Goal: Information Seeking & Learning: Learn about a topic

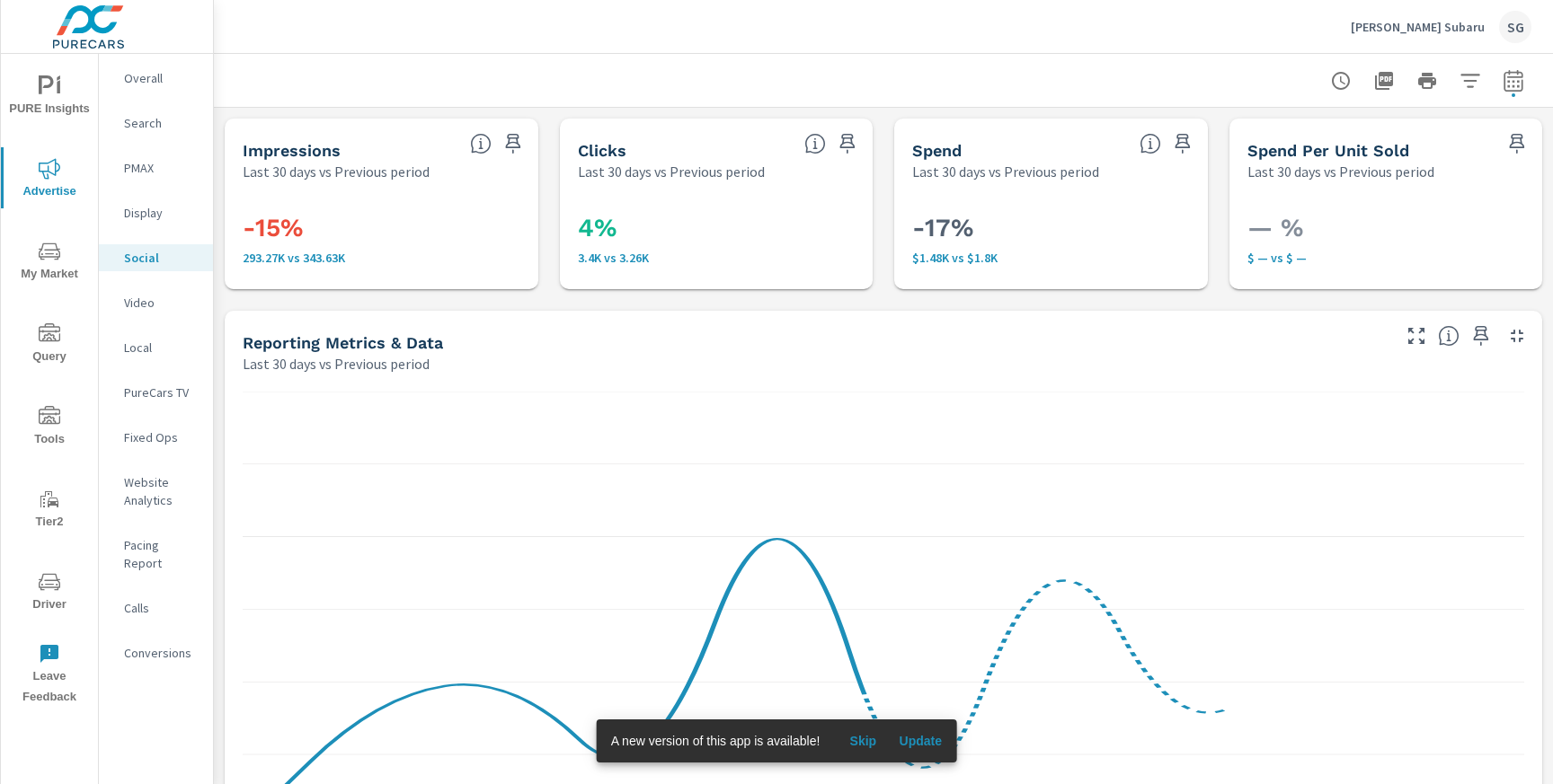
click at [155, 90] on div "Overall" at bounding box center [157, 78] width 115 height 27
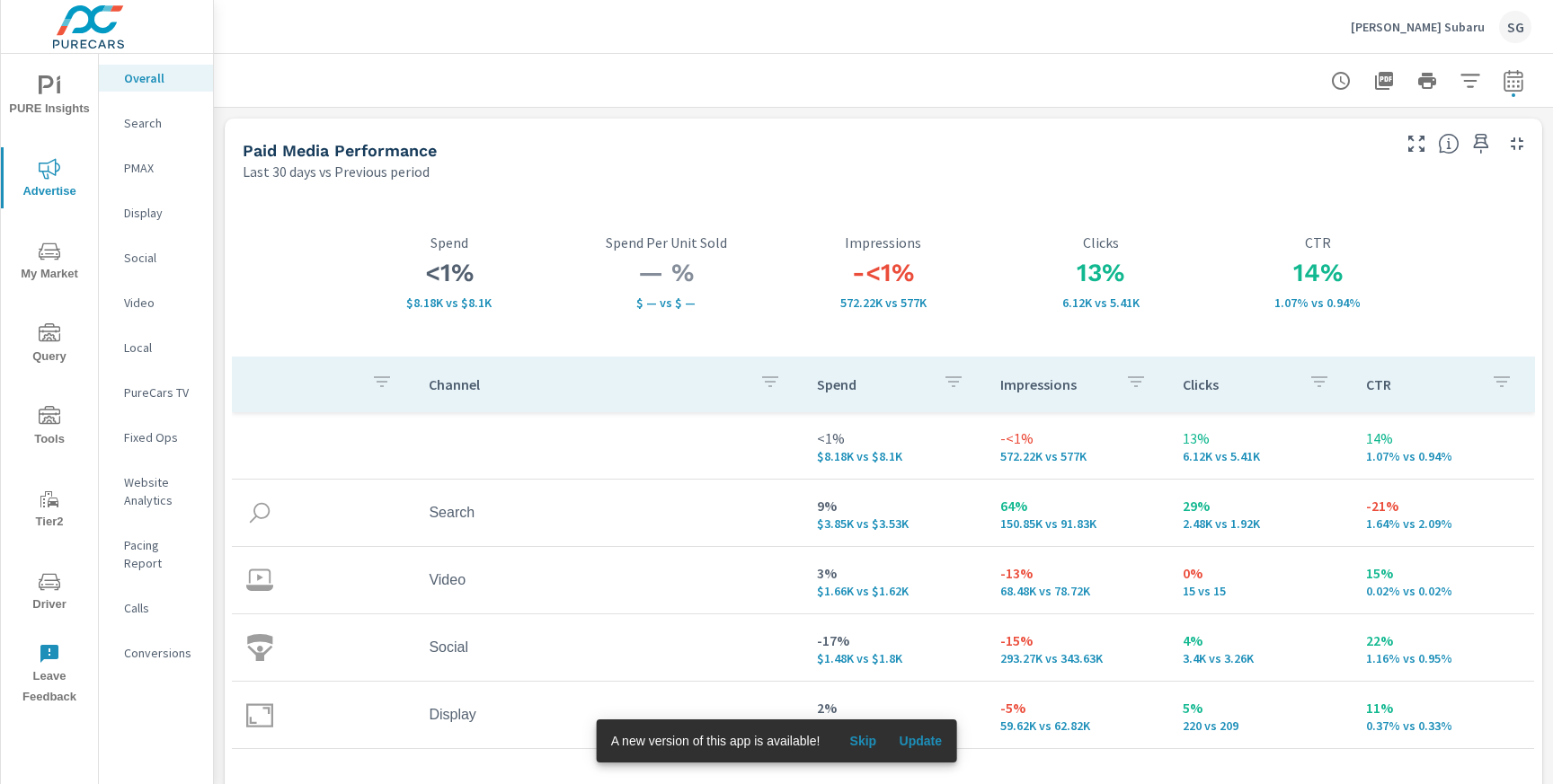
click at [131, 130] on p "Search" at bounding box center [161, 123] width 74 height 18
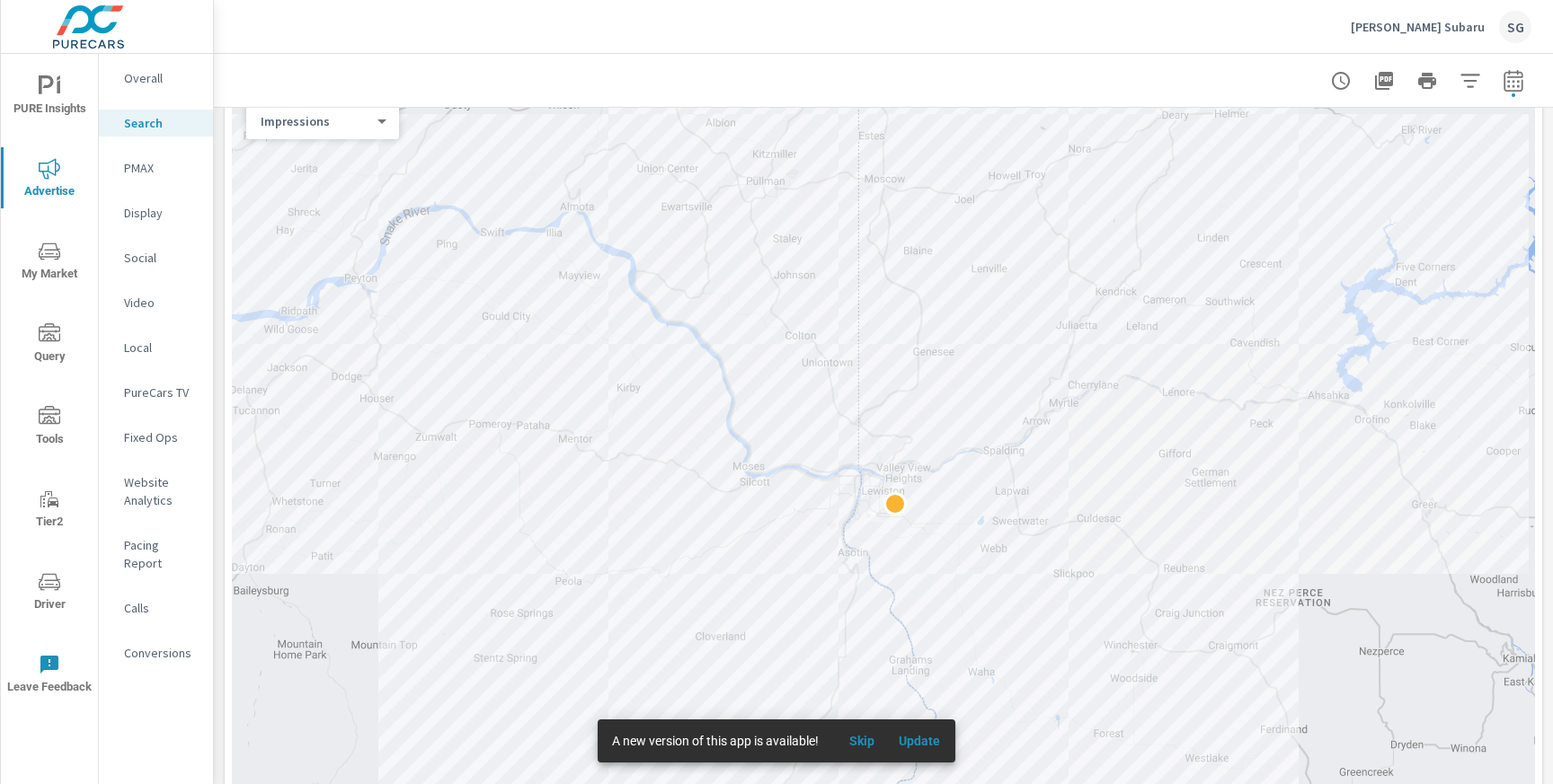
scroll to position [275, 0]
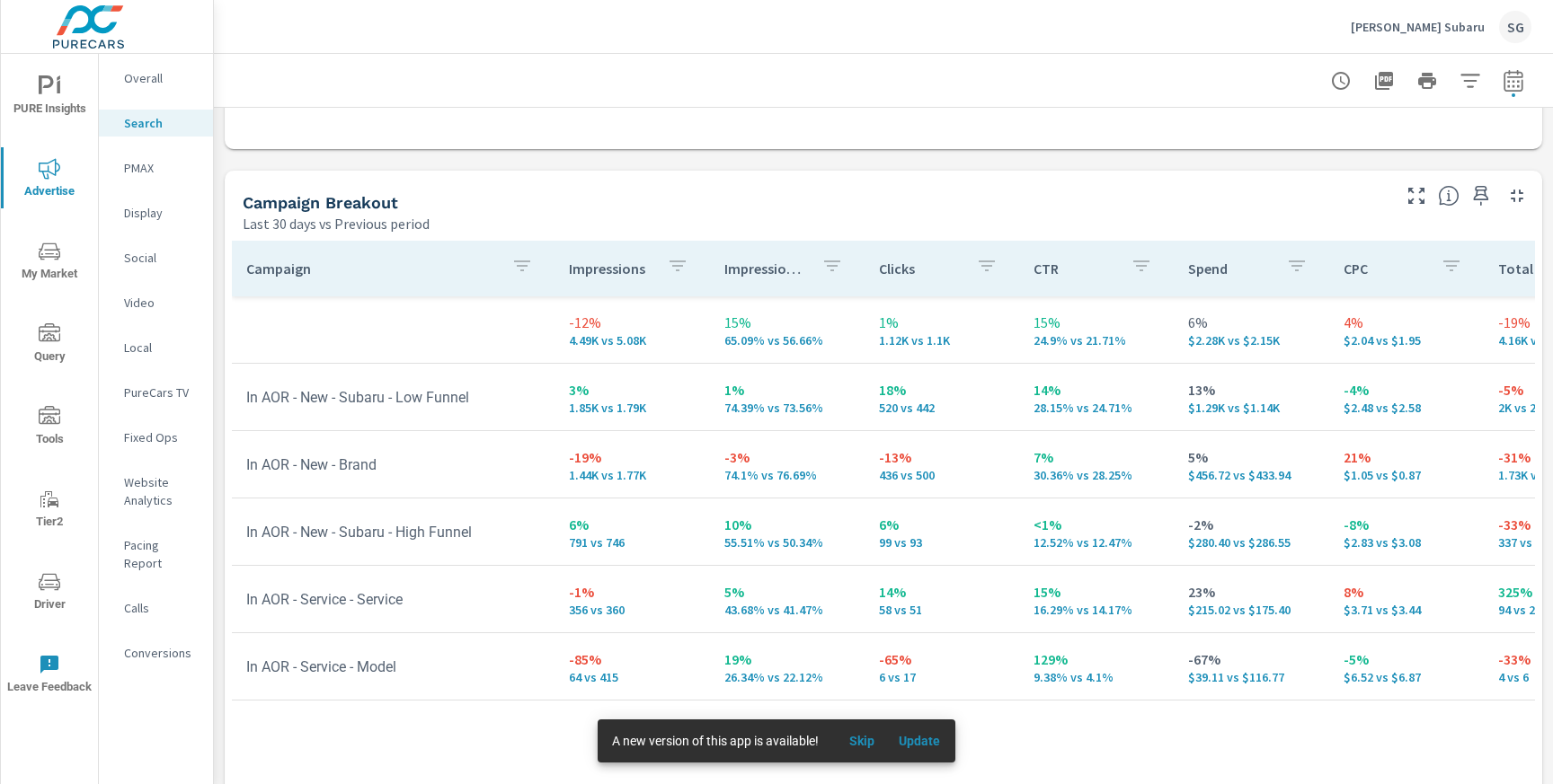
scroll to position [1668, 0]
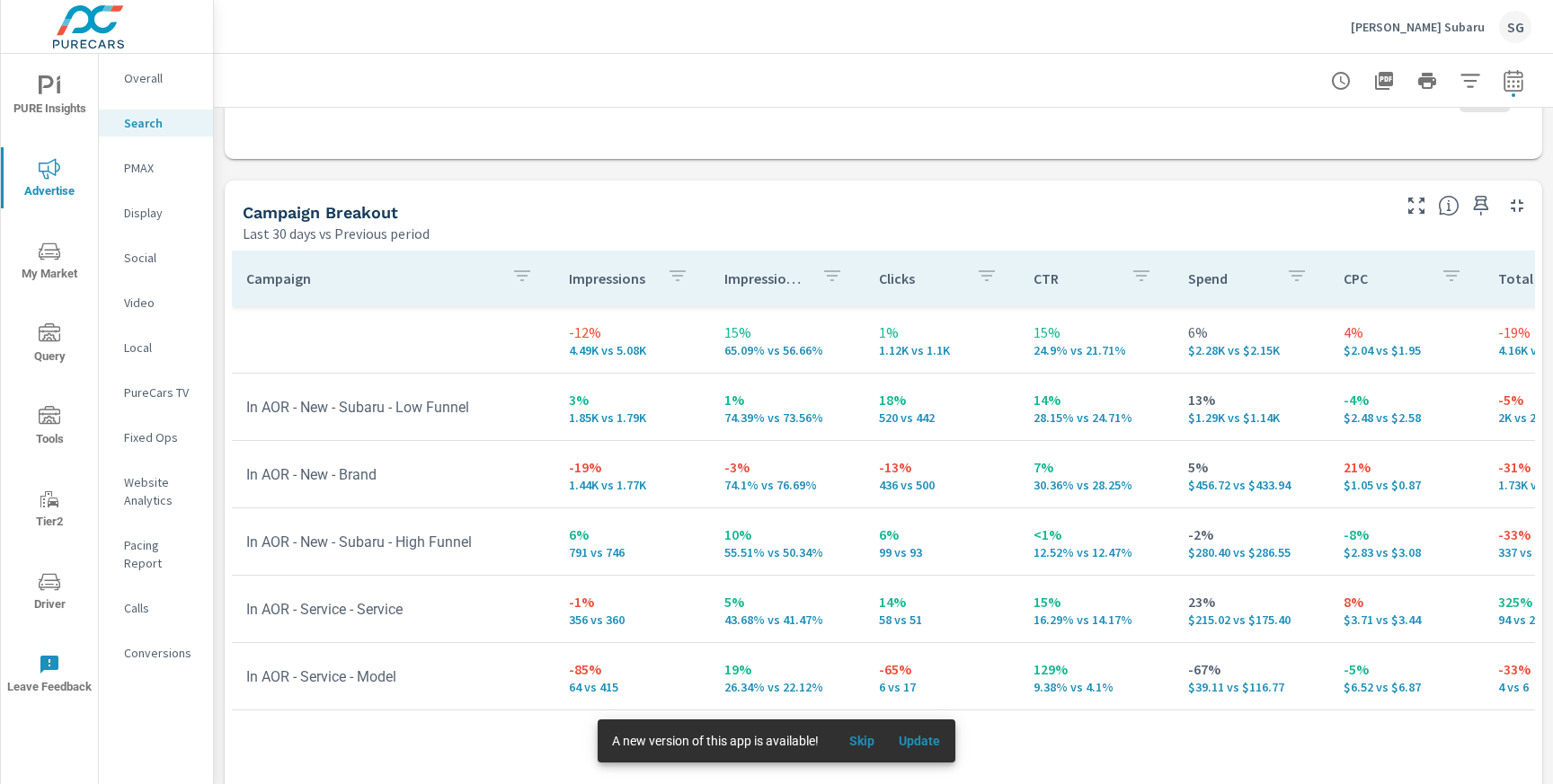
click at [130, 174] on p "PMAX" at bounding box center [161, 168] width 74 height 18
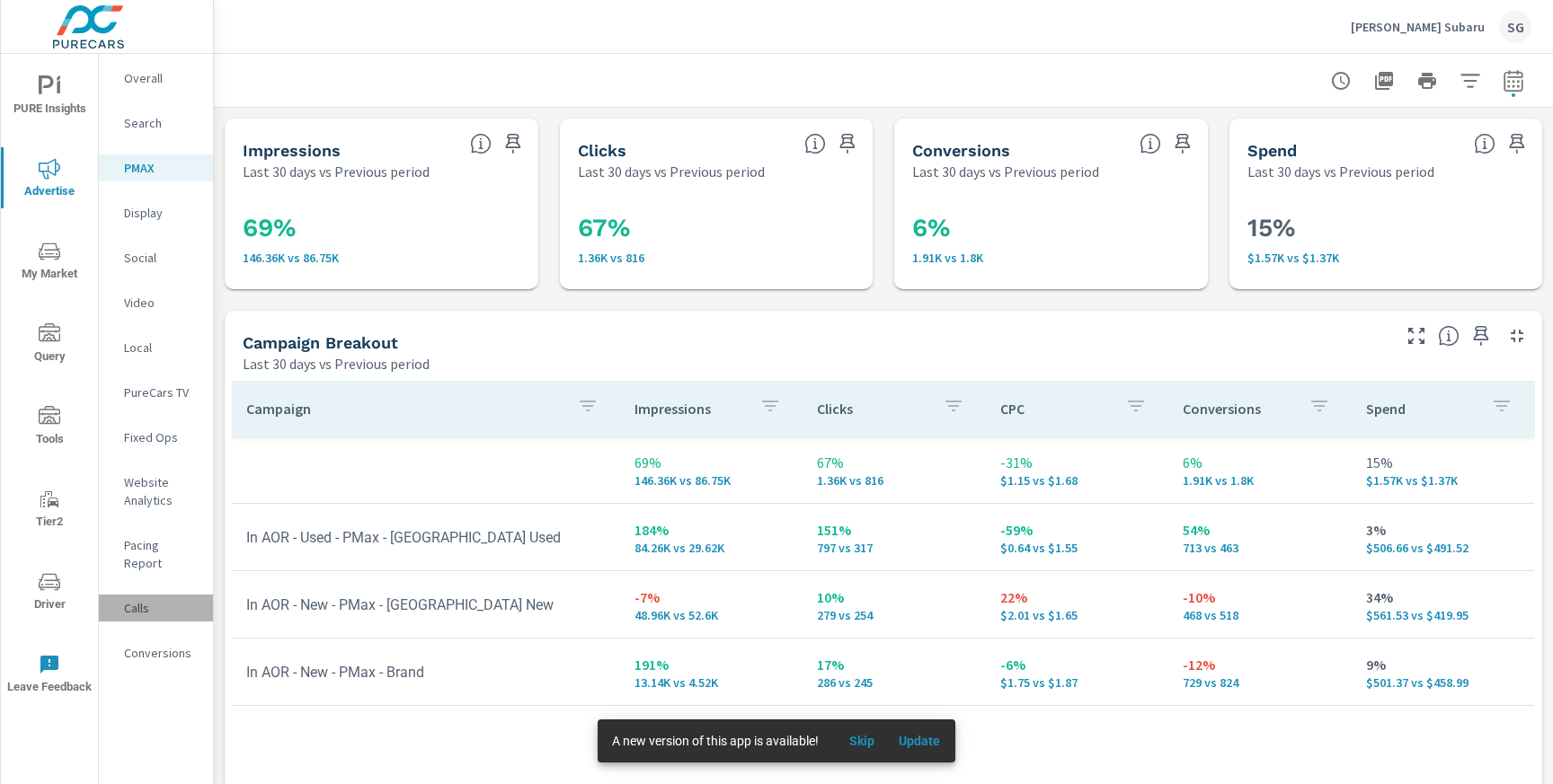
click at [134, 600] on p "Calls" at bounding box center [161, 608] width 74 height 18
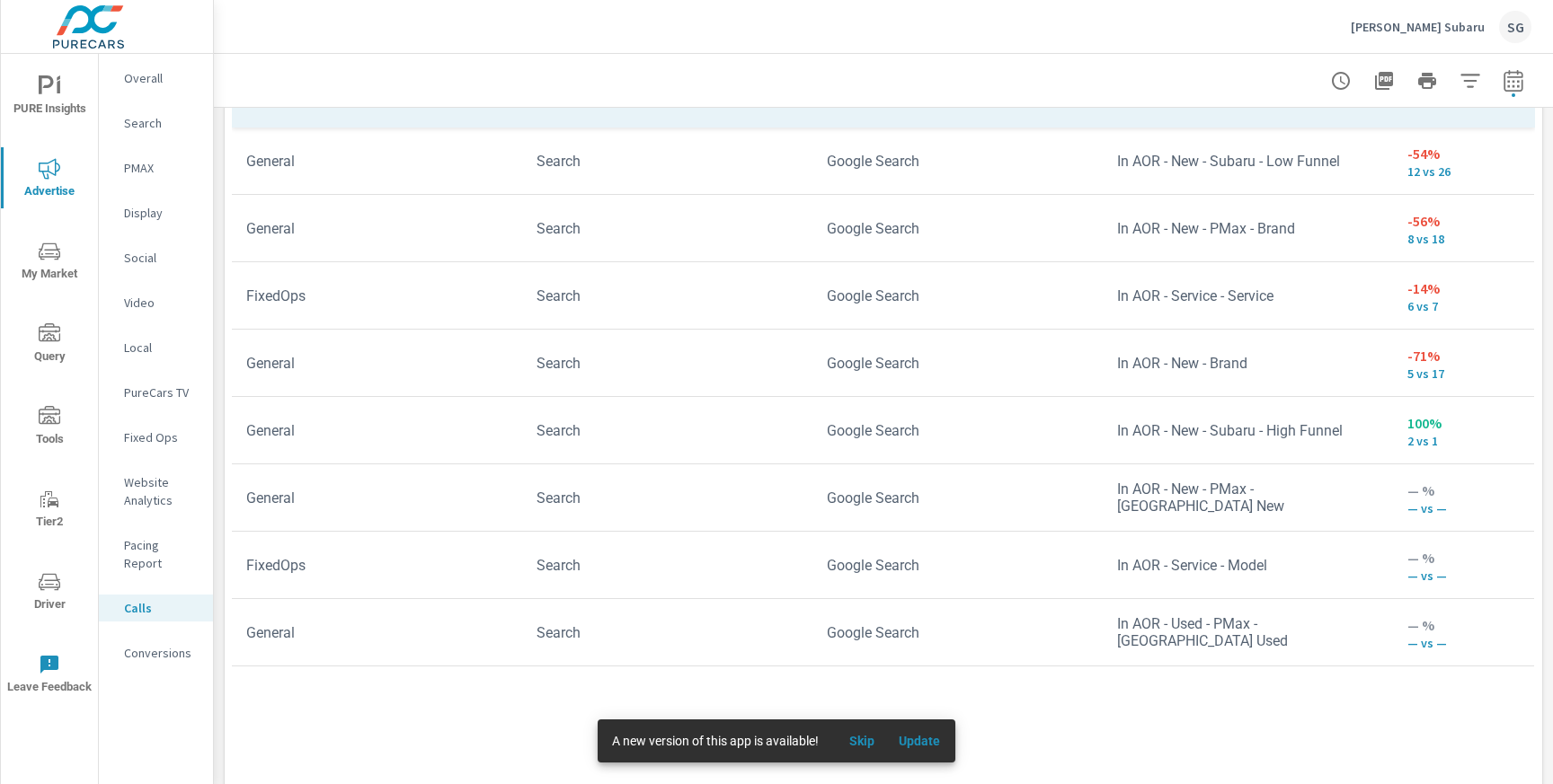
scroll to position [1274, 0]
click at [47, 83] on icon "nav menu" at bounding box center [49, 86] width 22 height 22
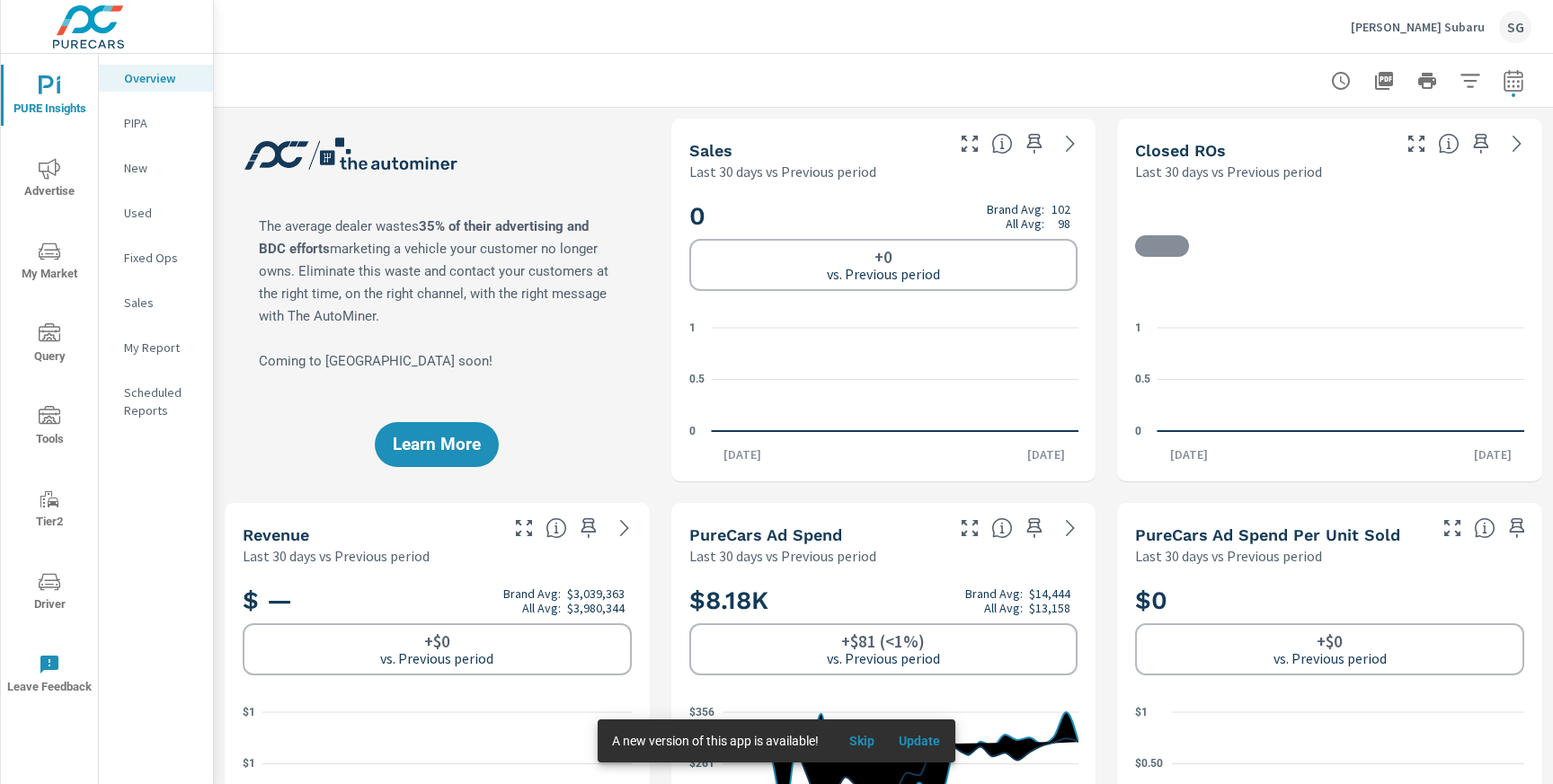
click at [242, 425] on div "Learn More" at bounding box center [436, 300] width 425 height 363
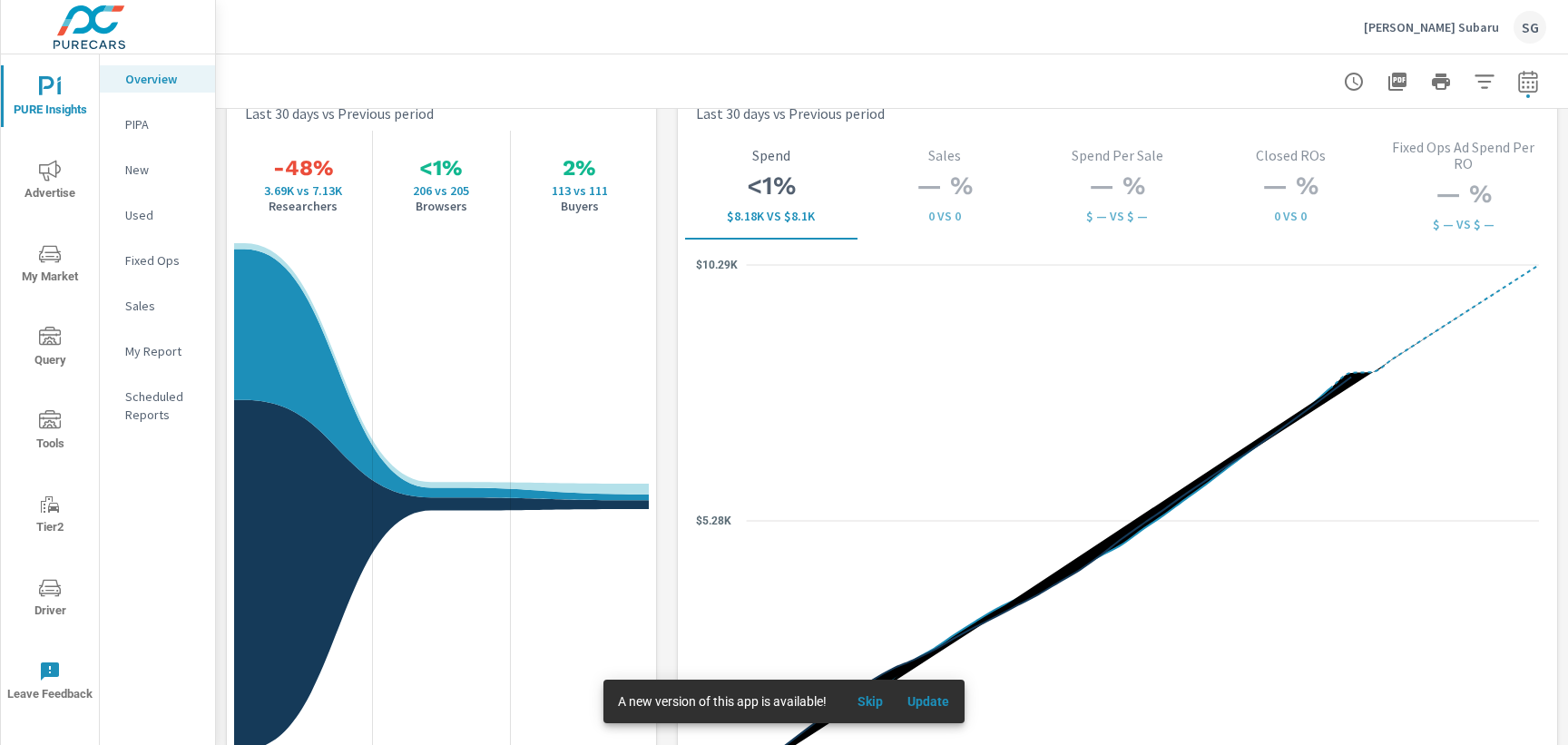
scroll to position [2407, 0]
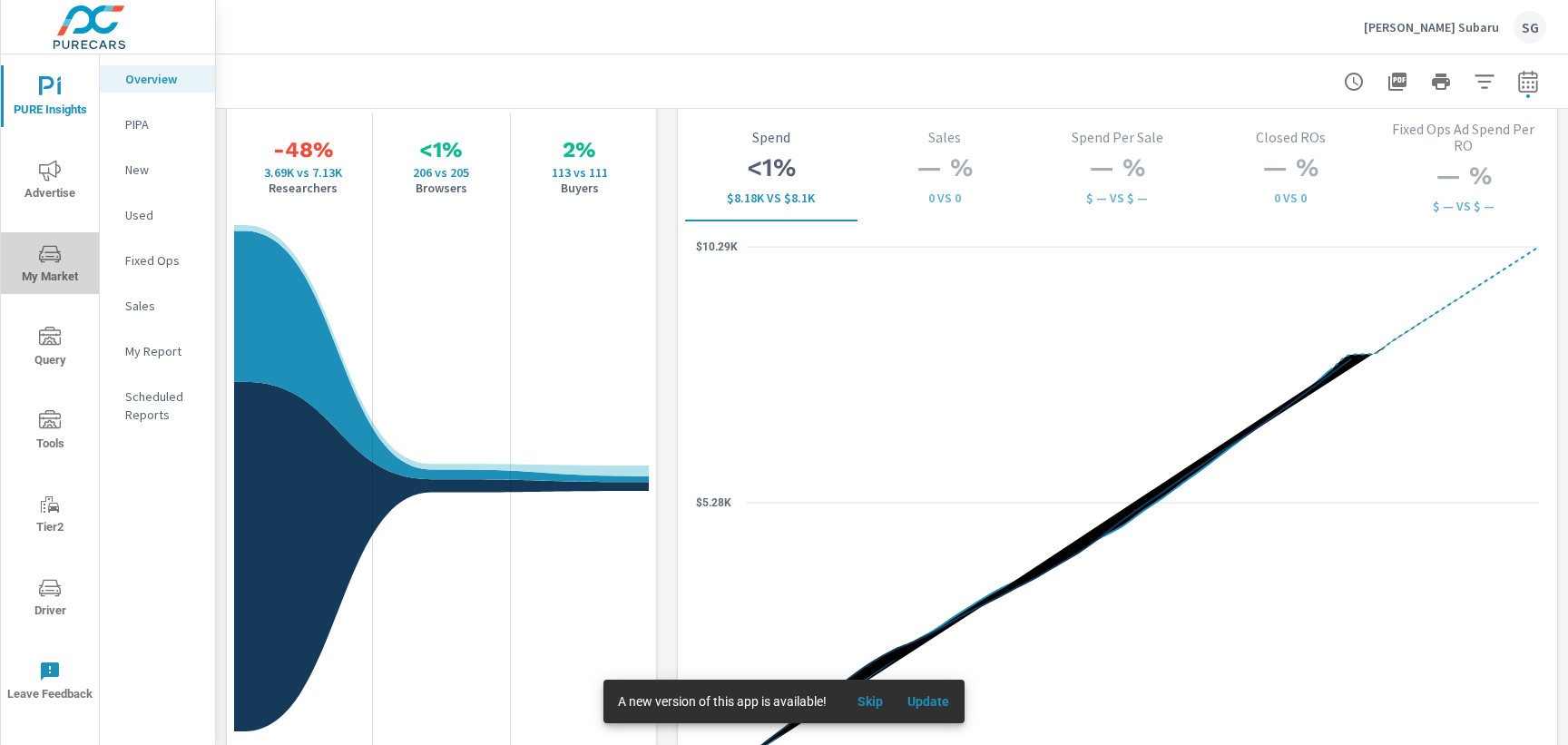
click at [68, 272] on span "My Market" at bounding box center [50, 265] width 87 height 44
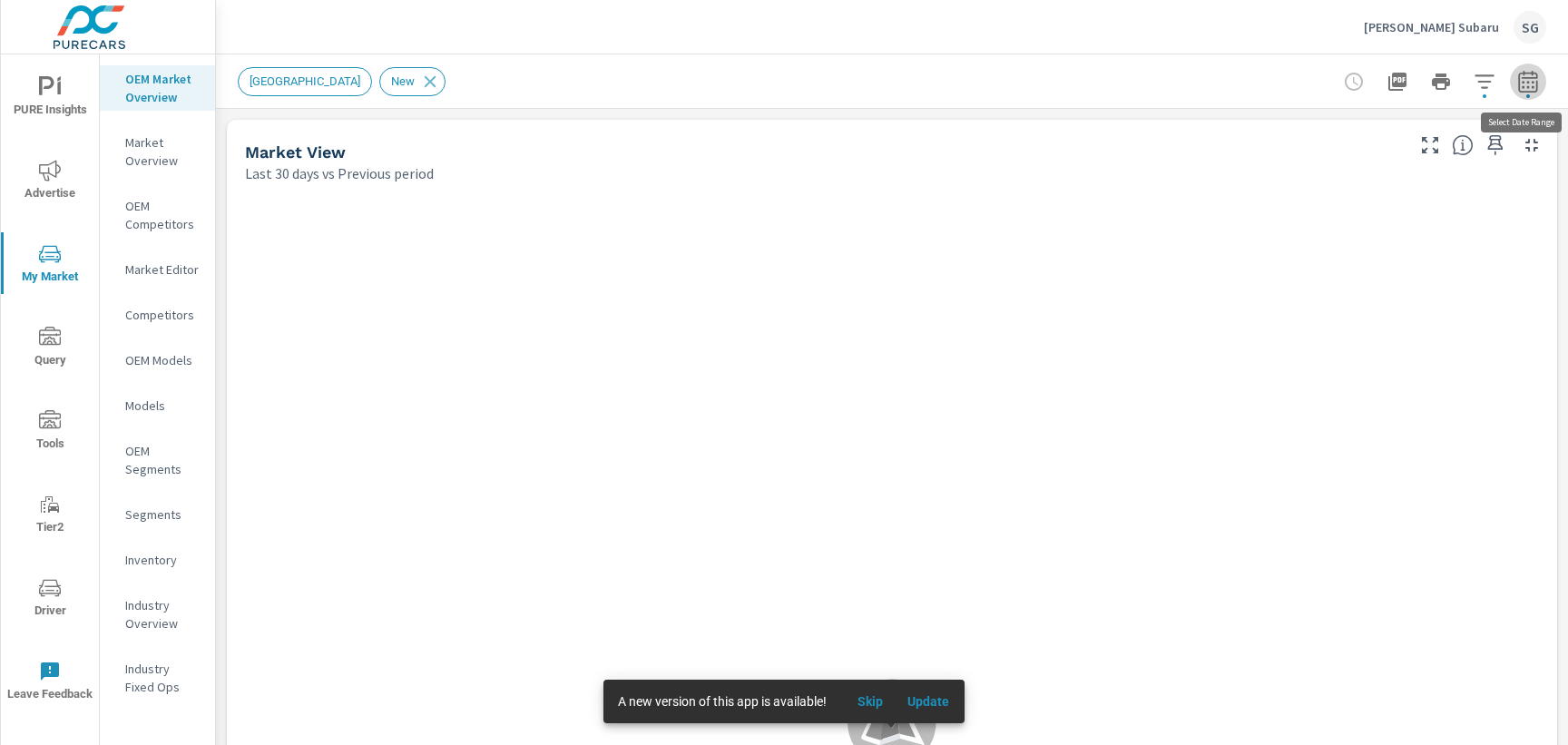
click at [1531, 89] on icon "button" at bounding box center [1527, 81] width 22 height 22
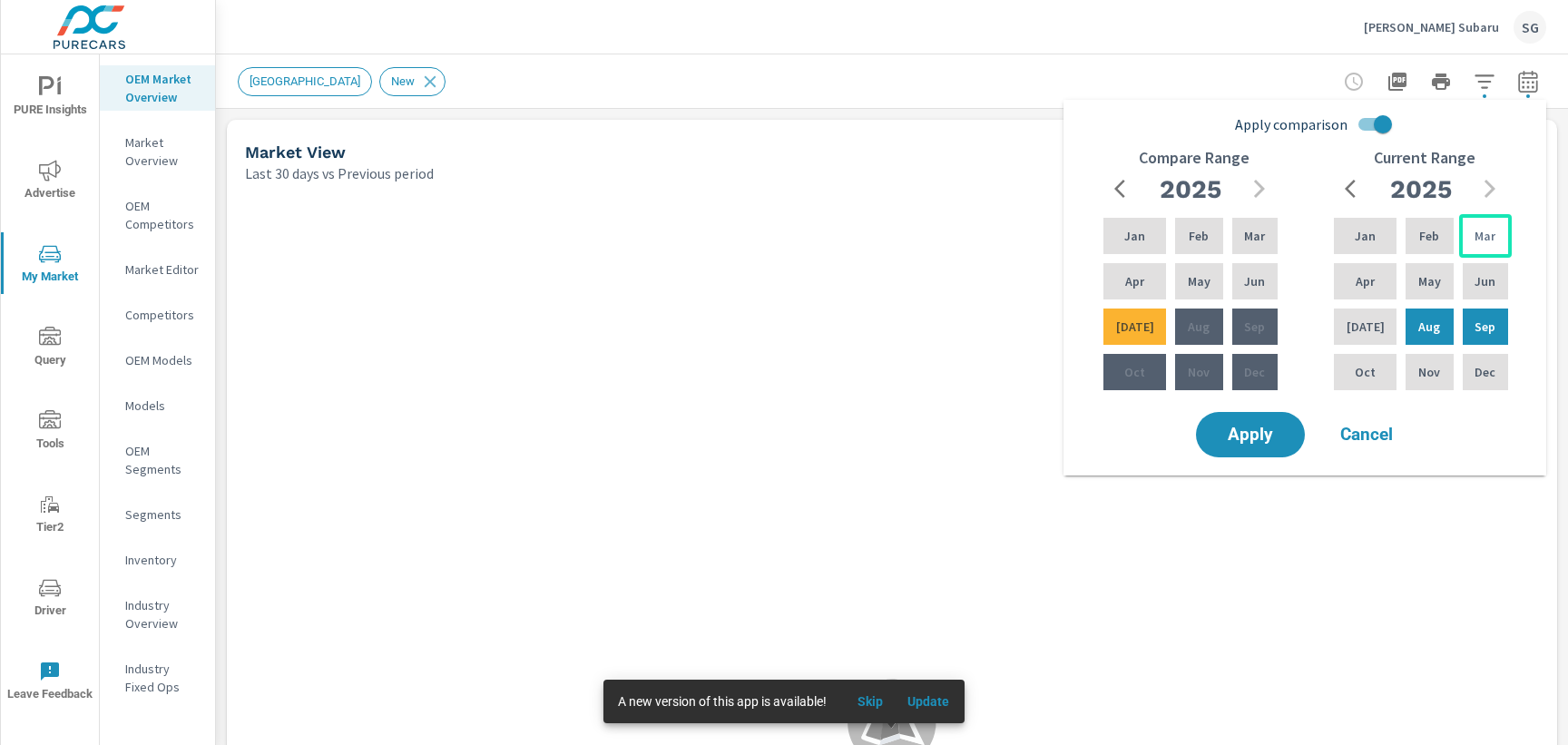
click at [1476, 243] on p "Mar" at bounding box center [1485, 235] width 21 height 18
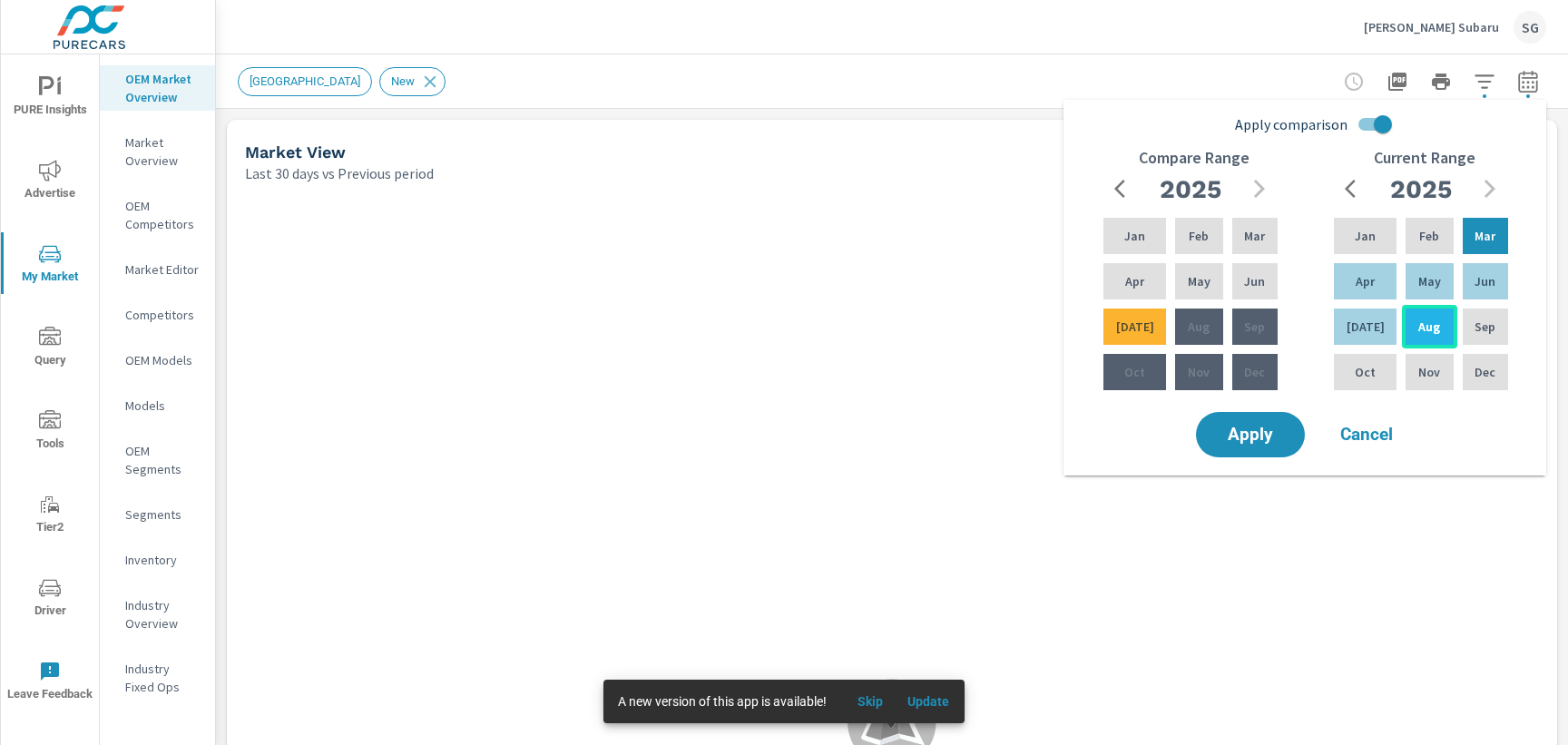
click at [1419, 324] on p "Aug" at bounding box center [1429, 326] width 22 height 18
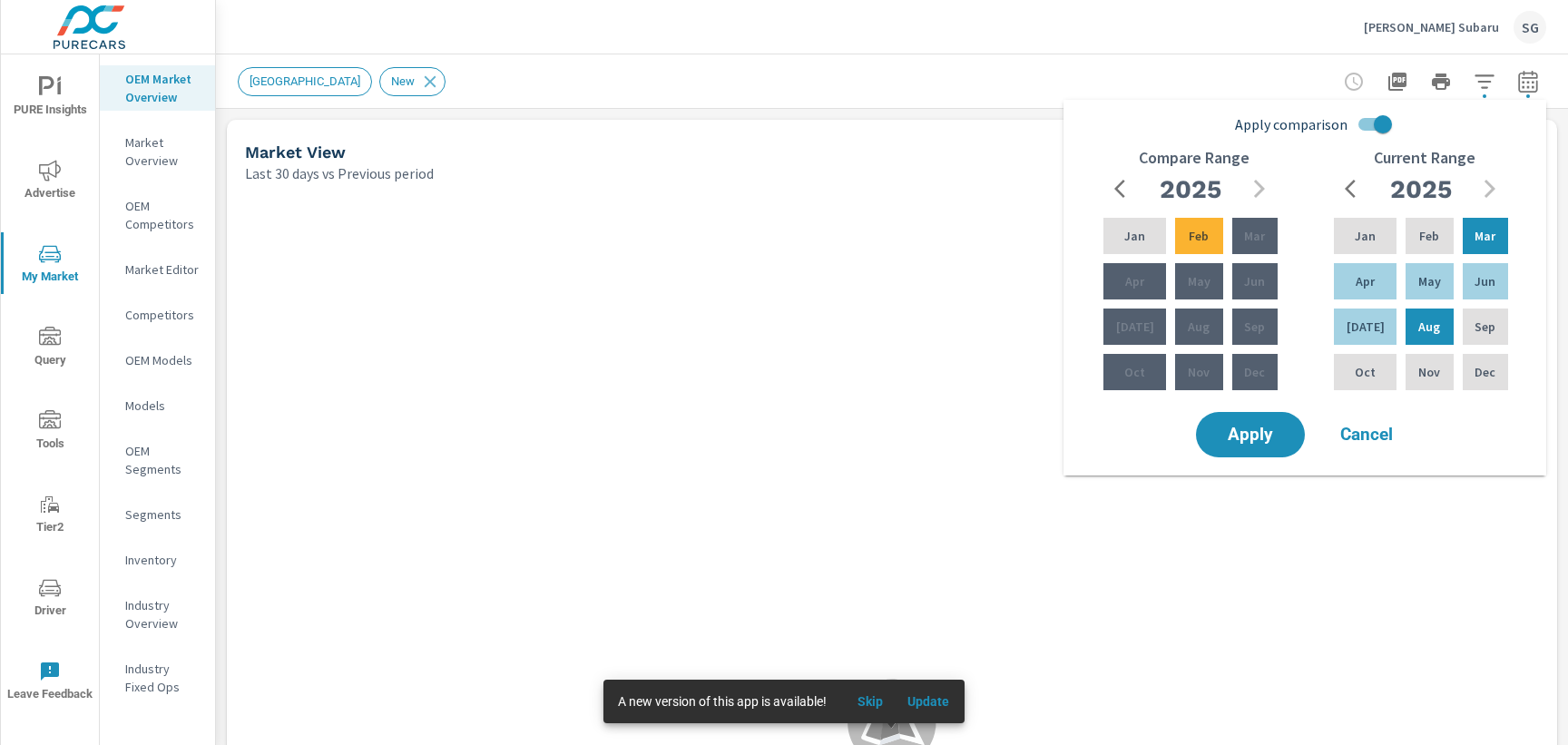
click at [1362, 126] on input "Apply comparison" at bounding box center [1382, 124] width 103 height 35
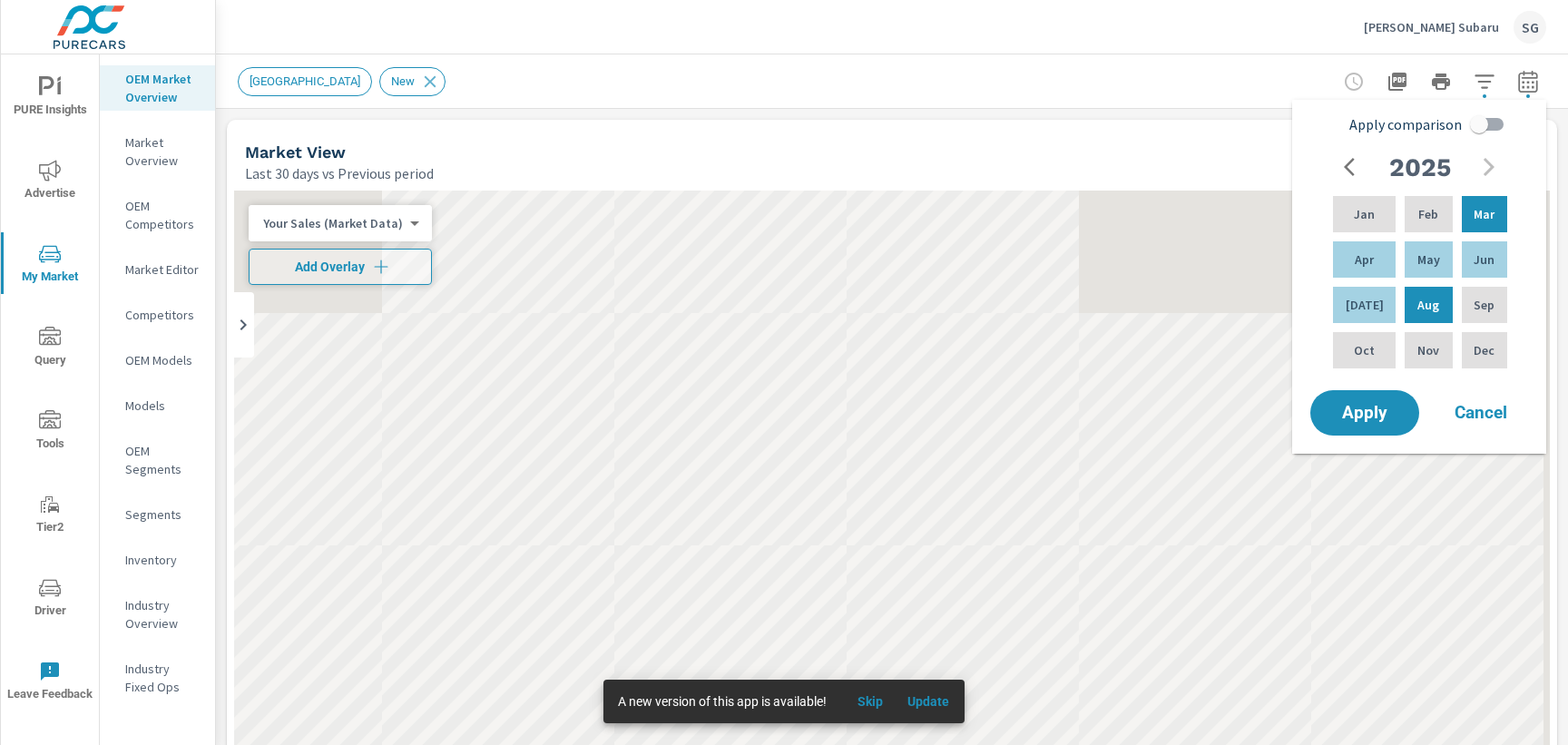
click at [1484, 128] on input "Apply comparison" at bounding box center [1478, 124] width 103 height 35
checkbox input "true"
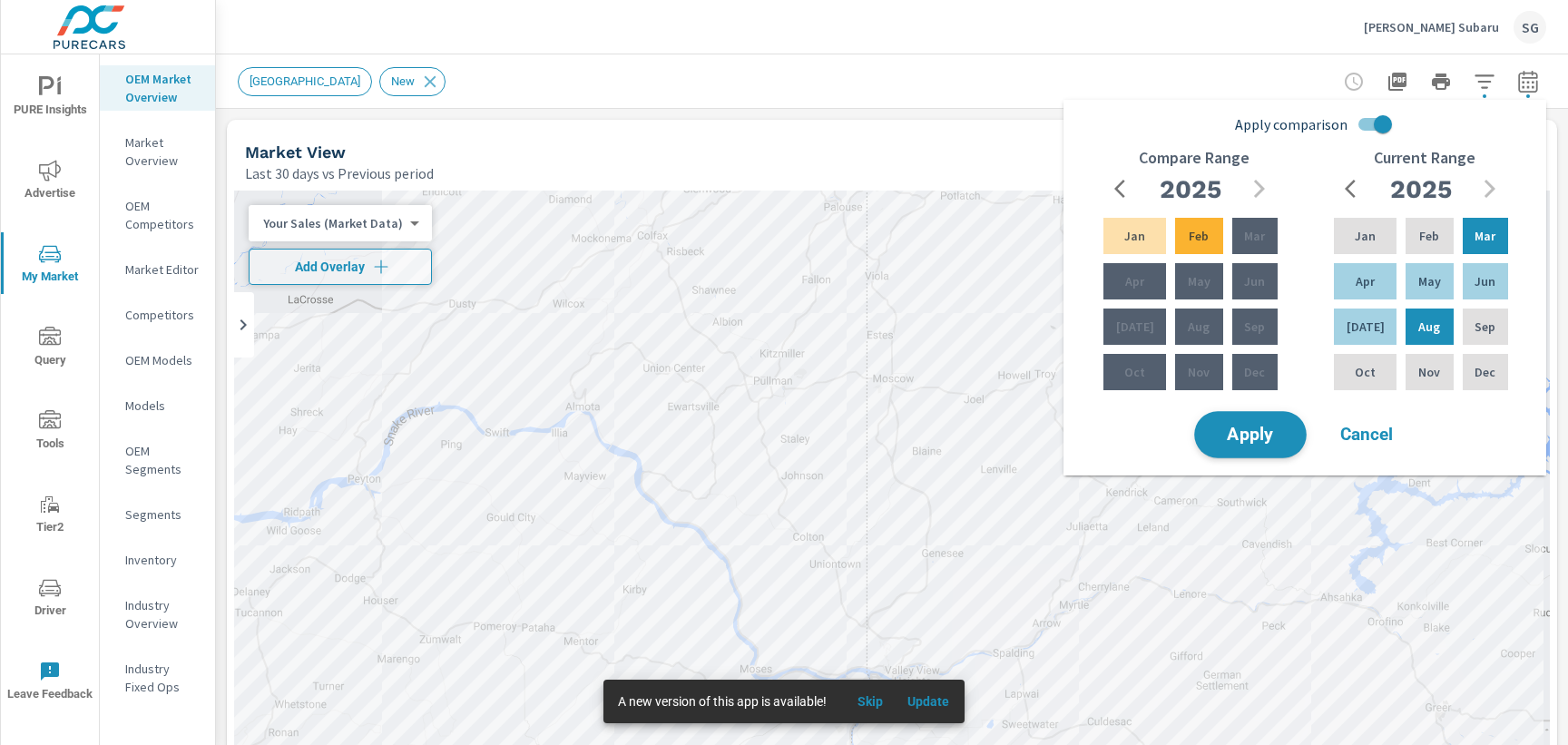
click at [1253, 445] on button "Apply" at bounding box center [1250, 434] width 113 height 47
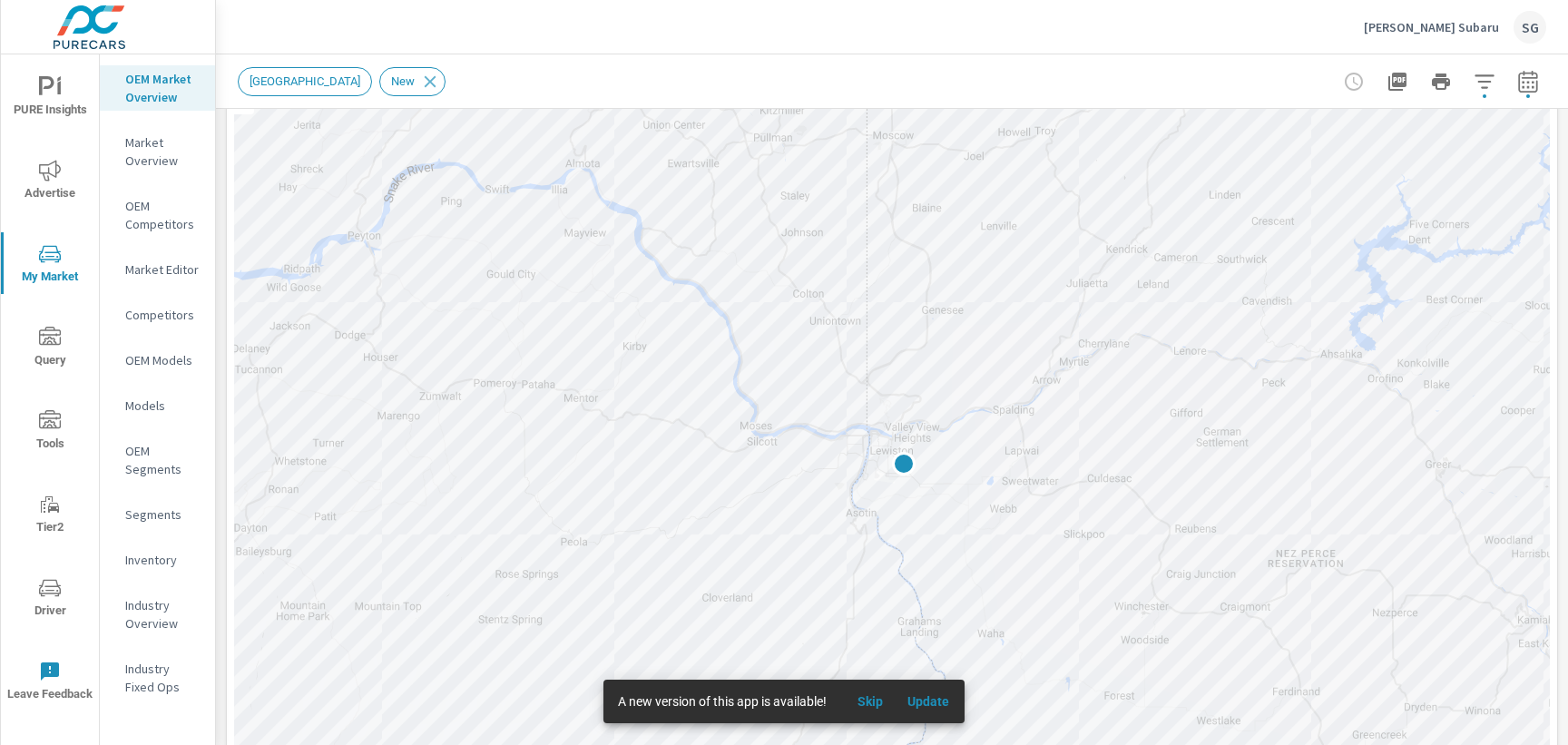
scroll to position [241, 0]
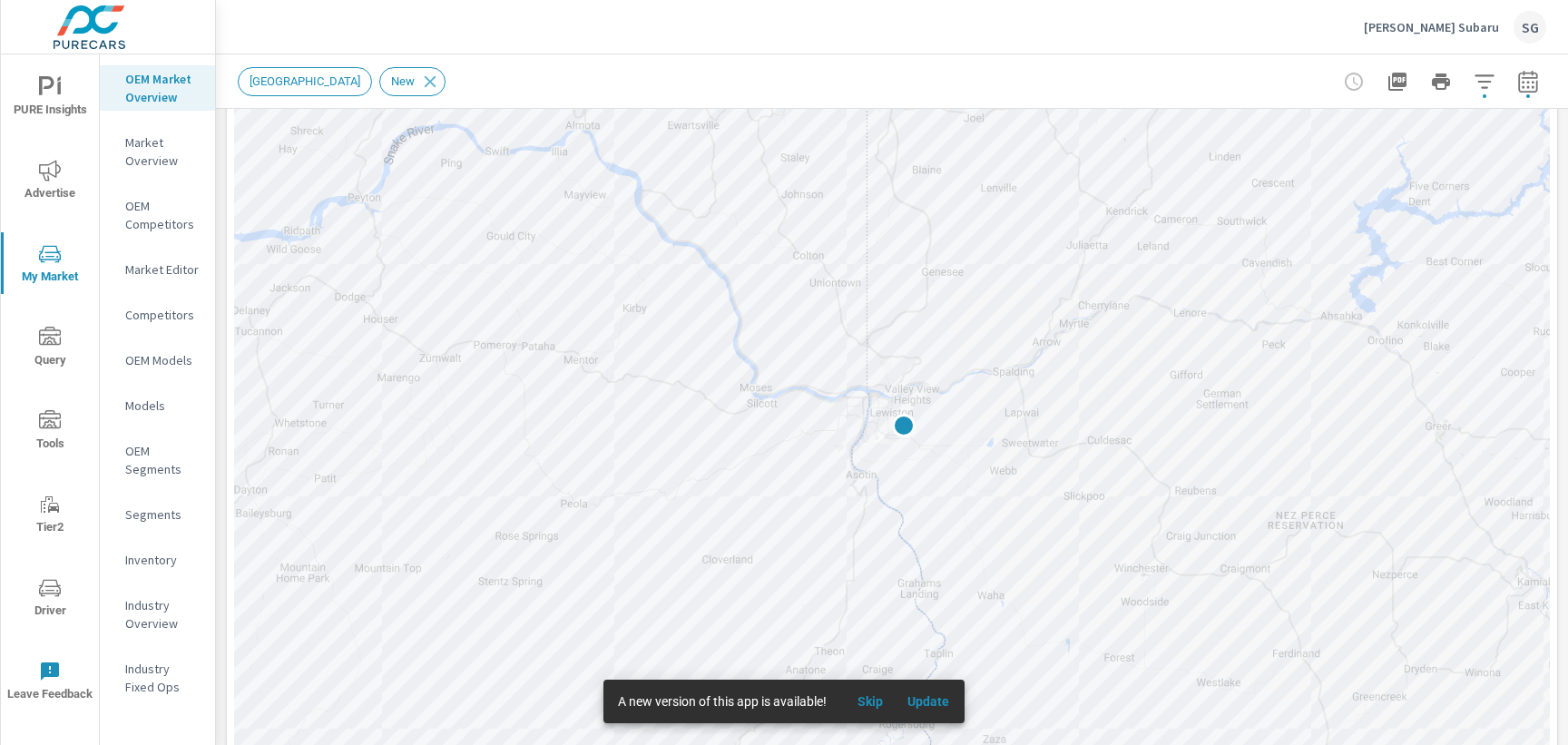
scroll to position [272, 0]
click at [877, 68] on div "[GEOGRAPHIC_DATA] New" at bounding box center [765, 82] width 1054 height 29
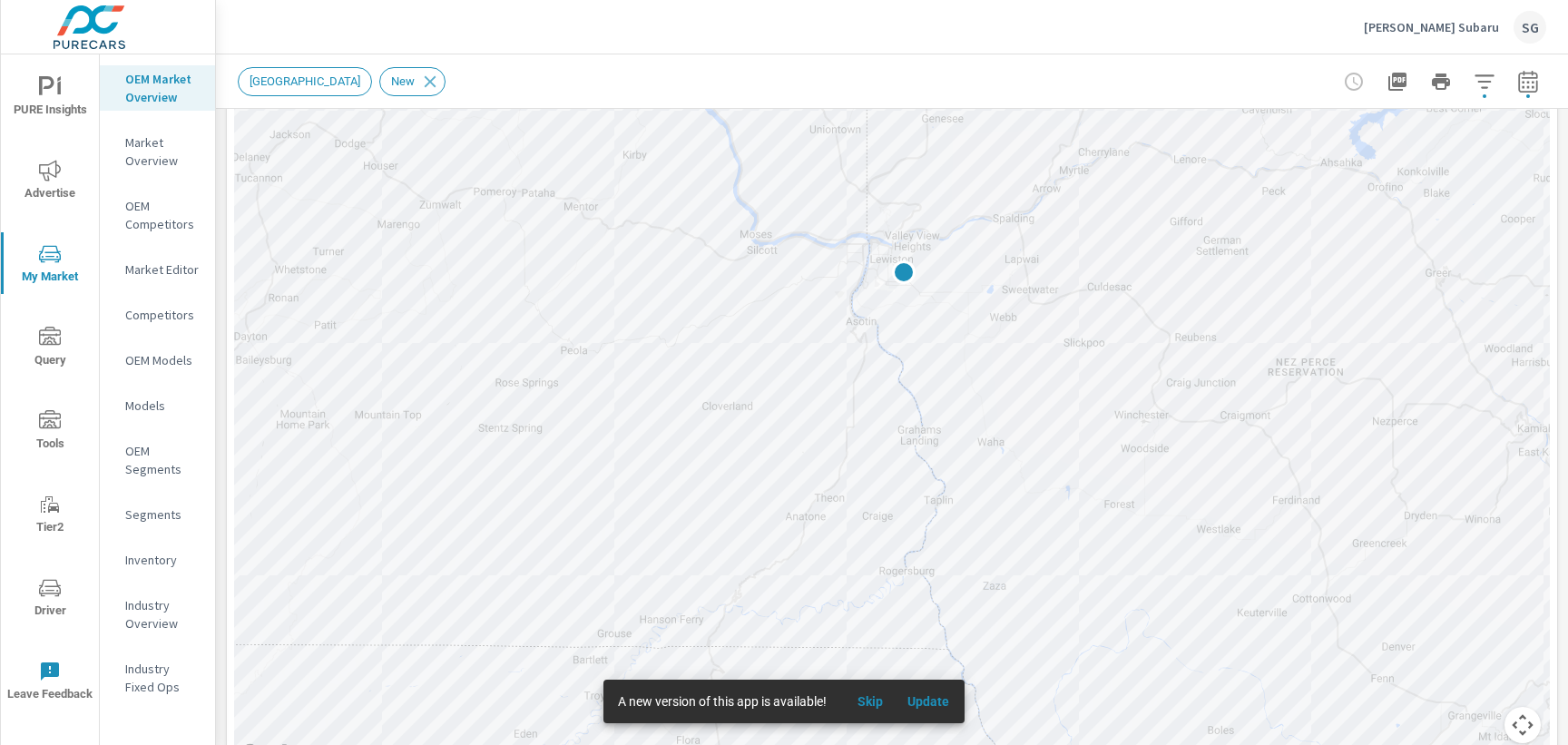
scroll to position [466, 0]
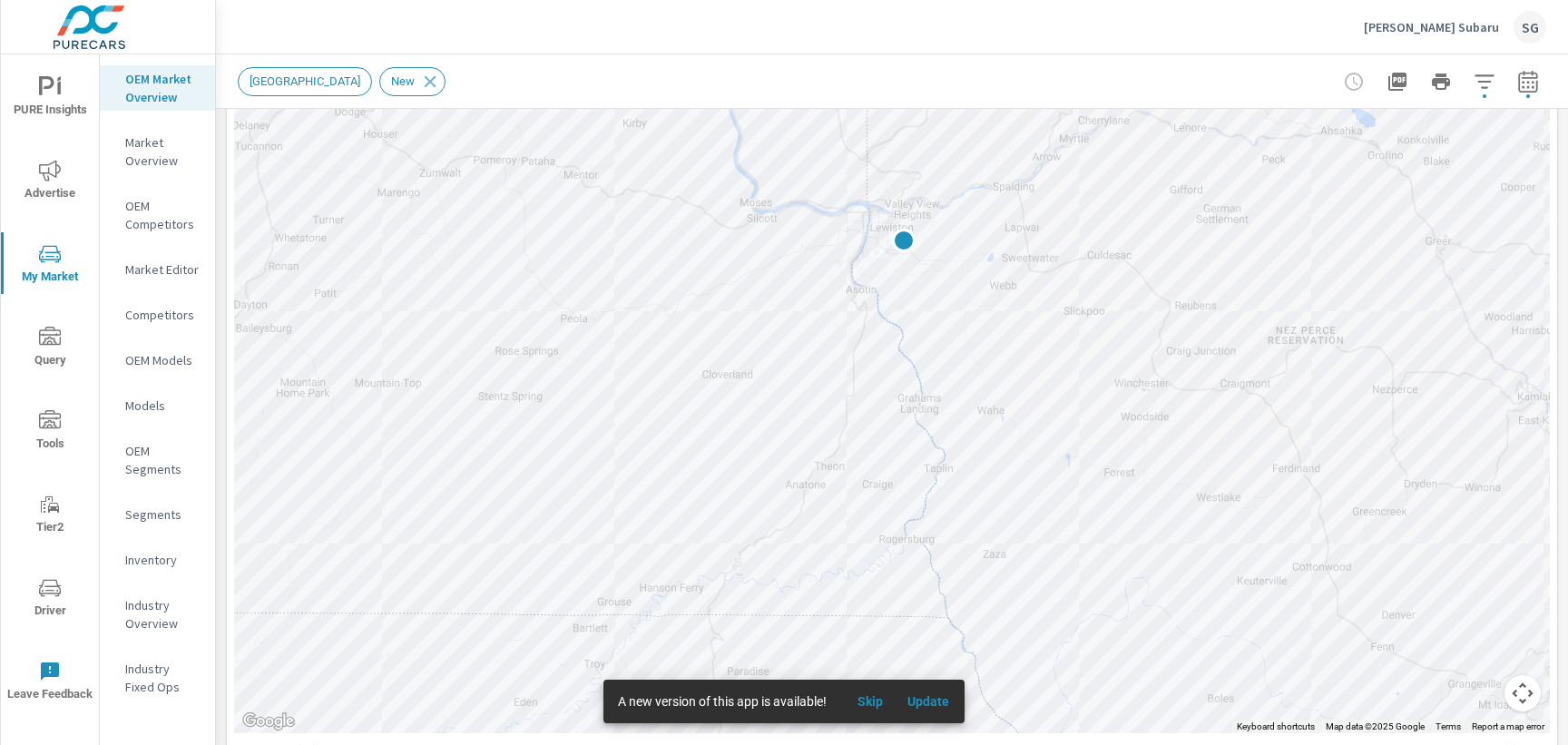
click at [69, 188] on span "Advertise" at bounding box center [50, 182] width 87 height 44
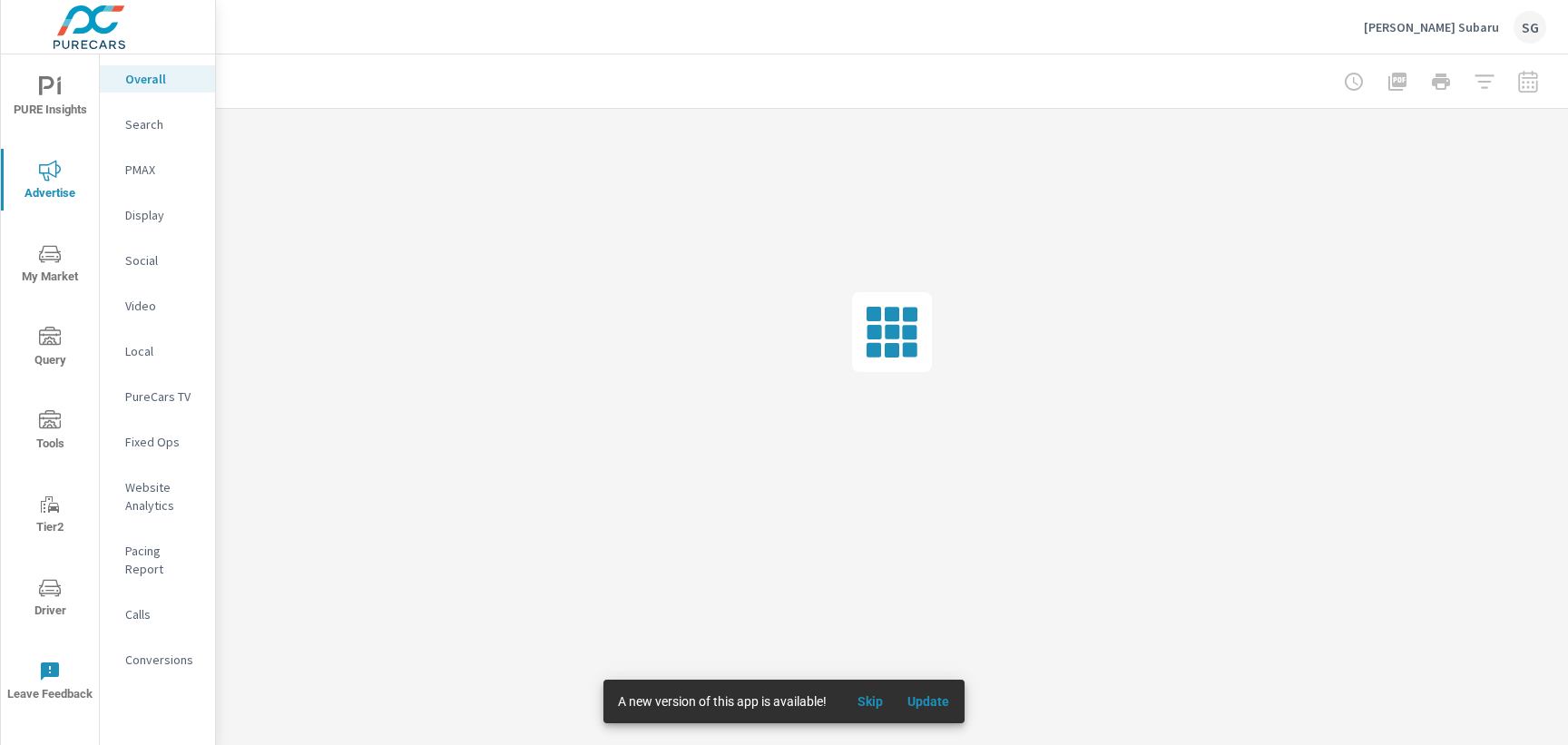
click at [147, 509] on p "Website Analytics" at bounding box center [163, 496] width 75 height 37
click at [1527, 75] on div at bounding box center [1441, 82] width 210 height 37
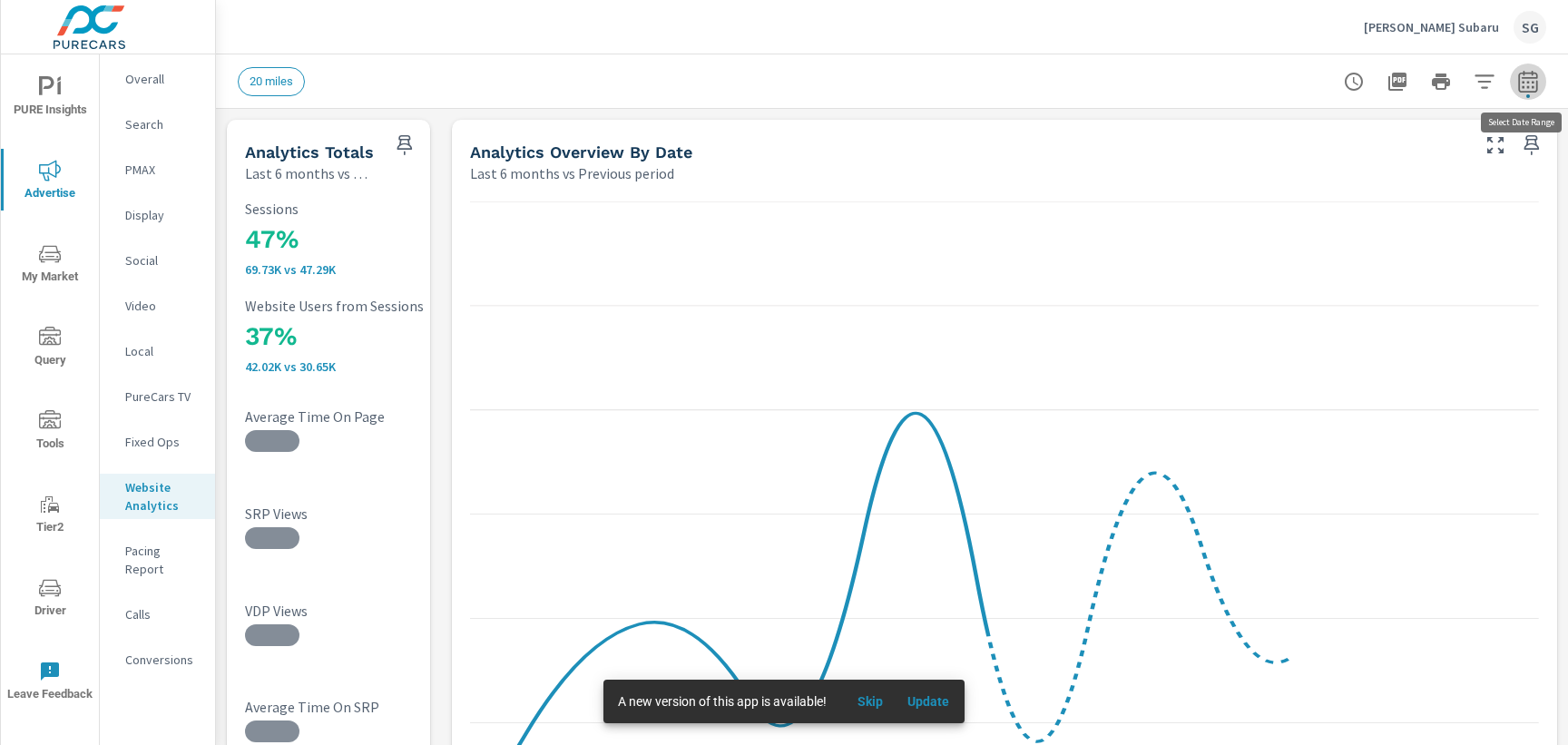
click at [1527, 89] on icon "button" at bounding box center [1527, 81] width 22 height 22
select select "Last 6 months"
select select "Previous period"
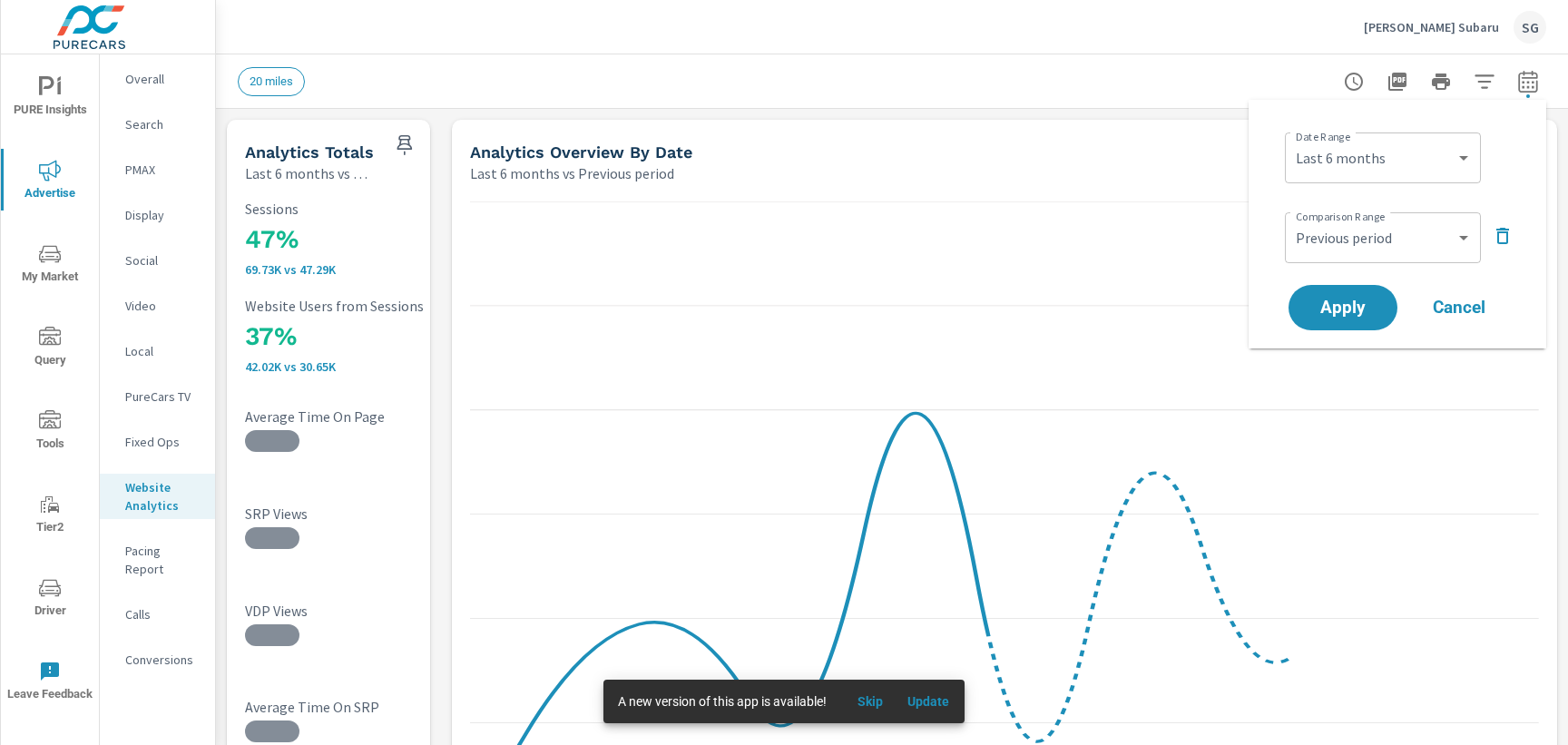
click at [1382, 181] on div "Custom [DATE] Last week Last 7 days Last 14 days Last 30 days Last 45 days Last…" at bounding box center [1382, 157] width 196 height 51
click at [1391, 166] on select "Custom [DATE] Last week Last 7 days Last 14 days Last 30 days Last 45 days Last…" at bounding box center [1383, 158] width 181 height 37
click at [1292, 140] on select "Custom [DATE] Last week Last 7 days Last 14 days Last 30 days Last 45 days Last…" at bounding box center [1383, 158] width 181 height 37
select select "Last 30 days"
click at [1346, 309] on span "Apply" at bounding box center [1342, 308] width 74 height 17
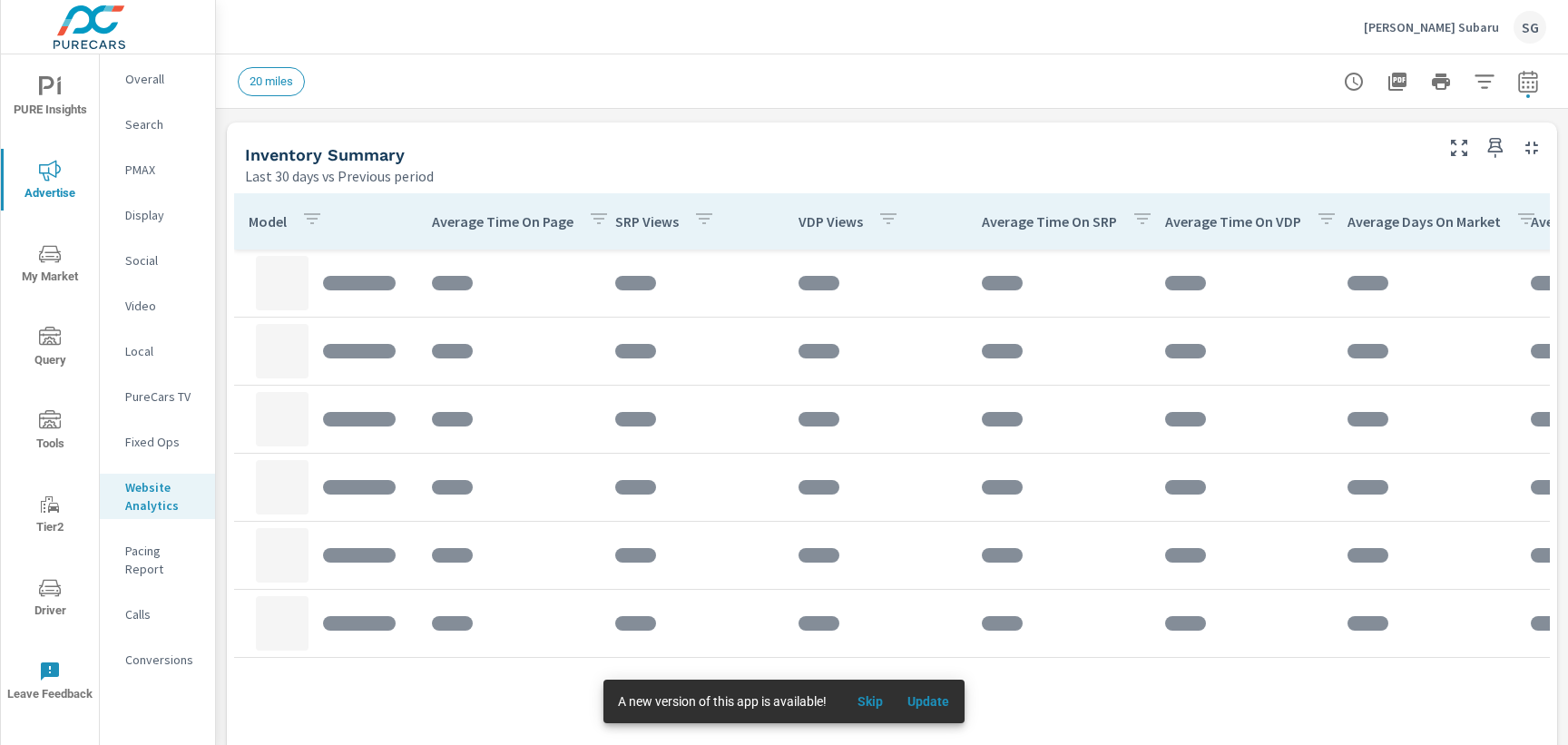
scroll to position [776, 0]
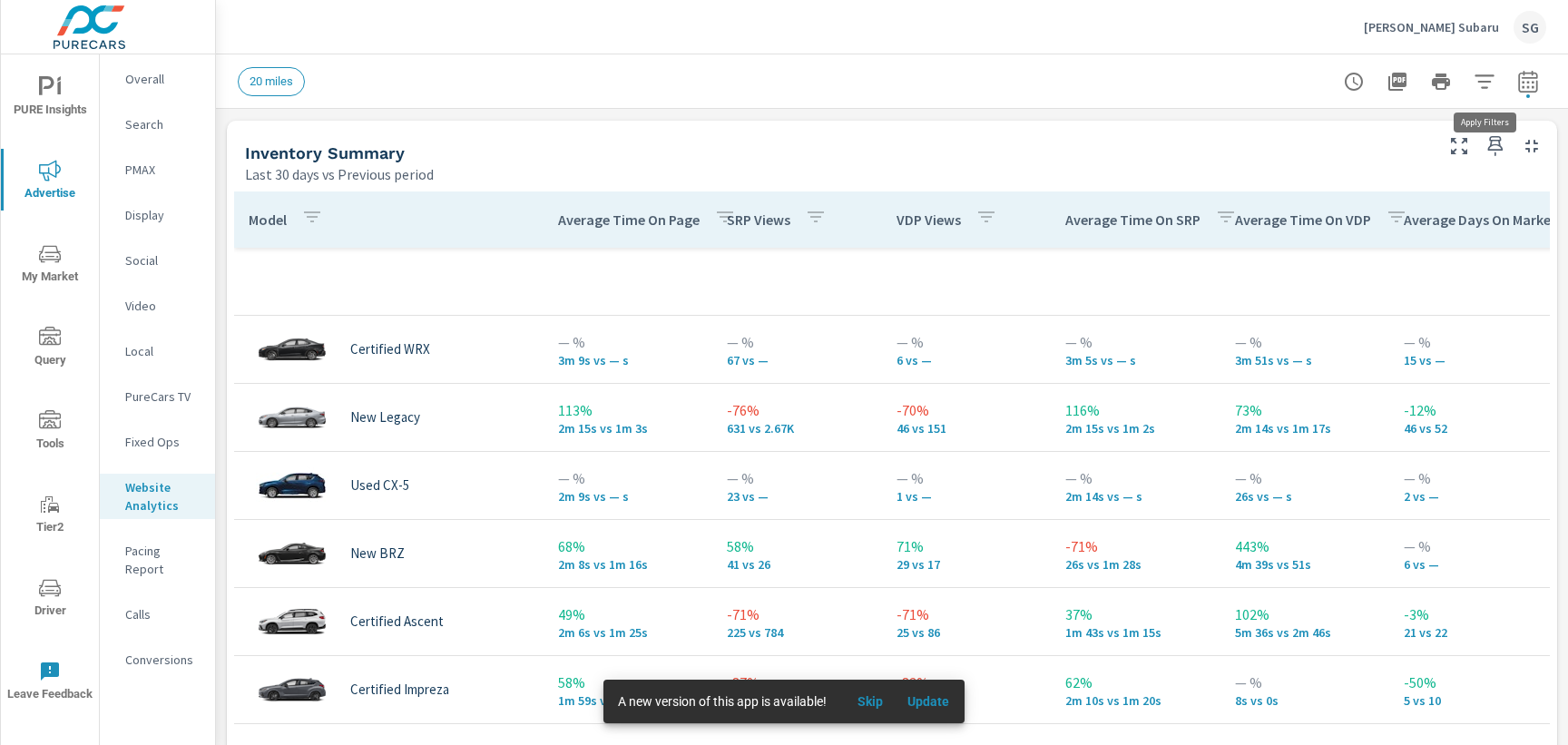
click at [1483, 93] on button "button" at bounding box center [1485, 82] width 37 height 37
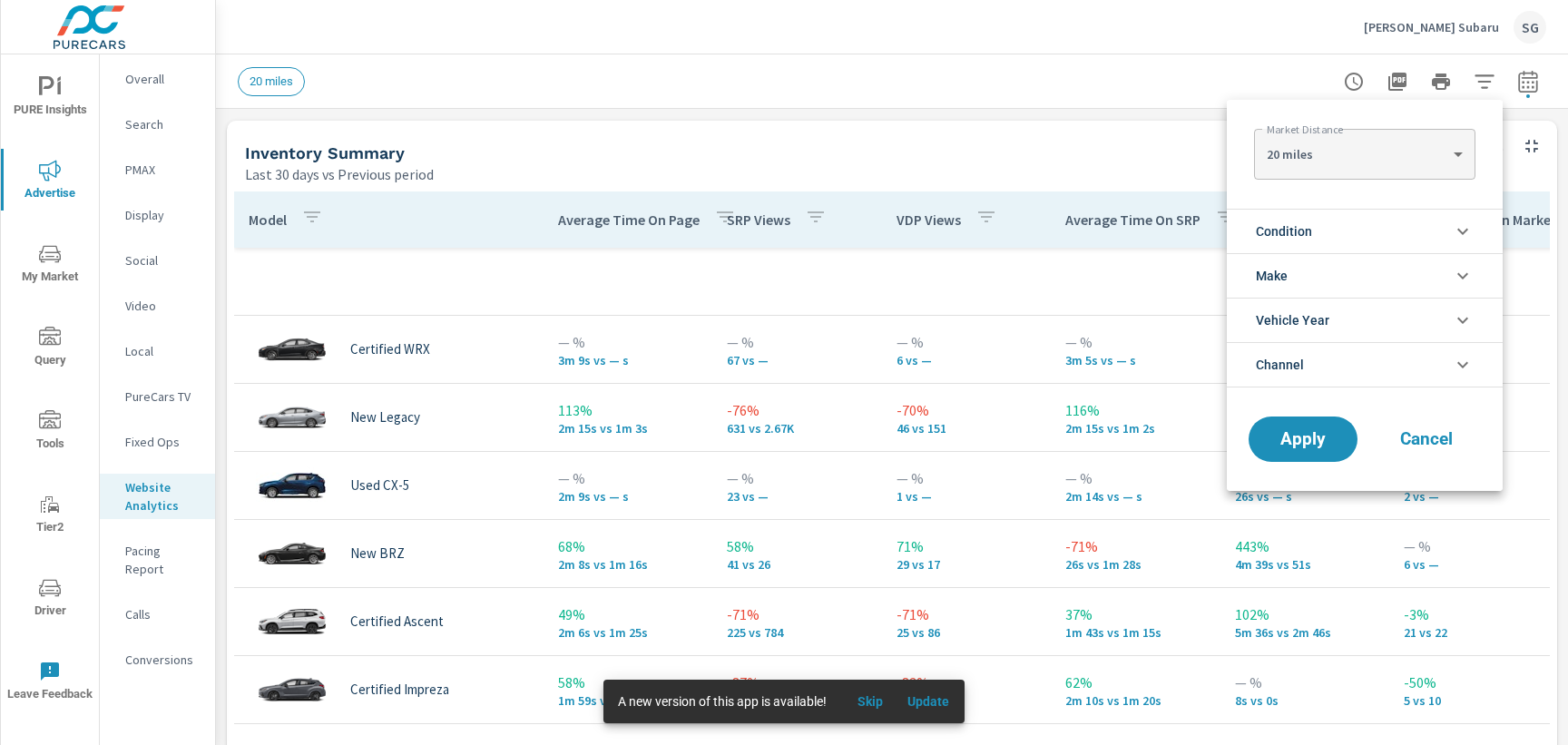
click at [1339, 244] on li "Condition" at bounding box center [1365, 230] width 276 height 44
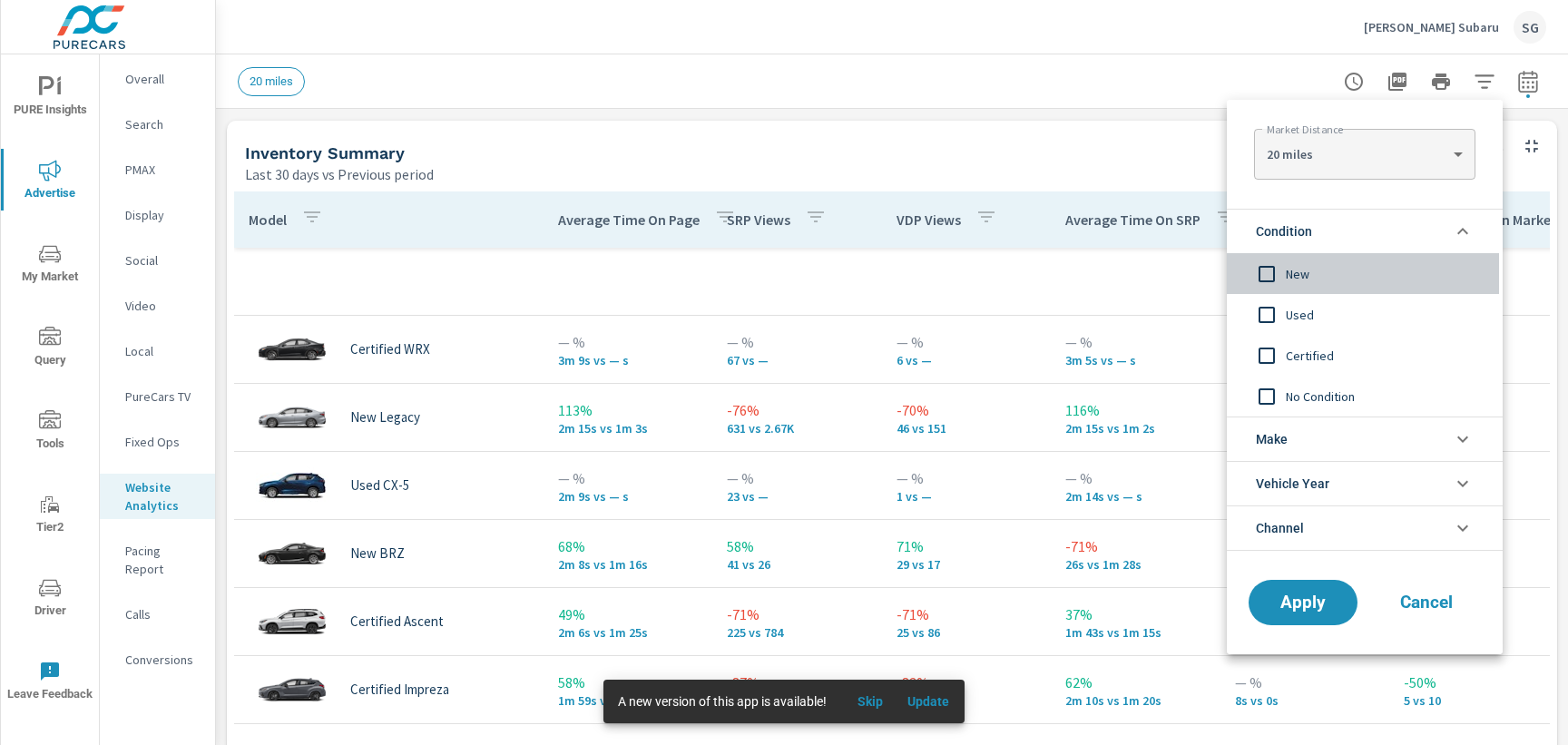
click at [1276, 275] on input "filter options" at bounding box center [1267, 274] width 39 height 39
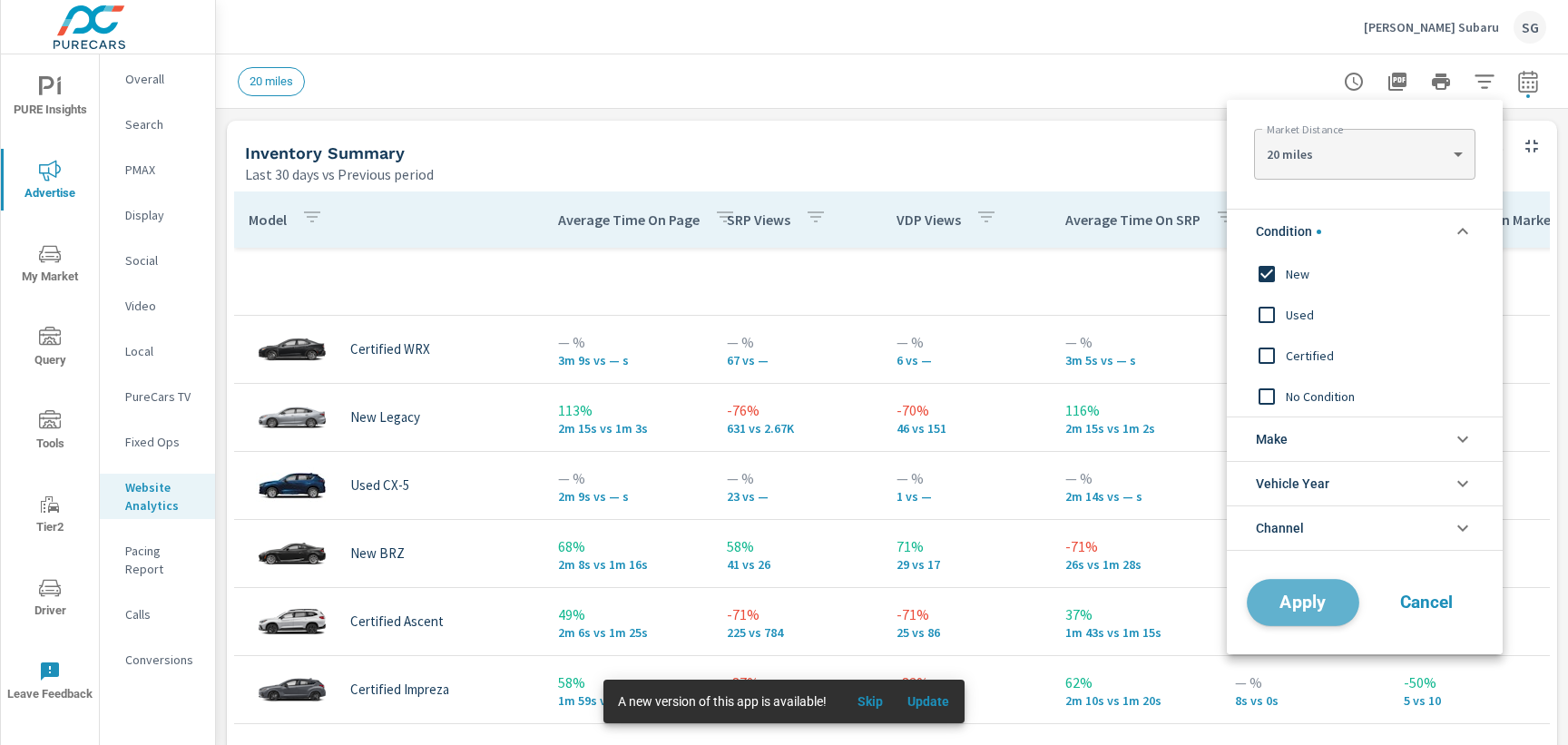
click at [1274, 607] on span "Apply" at bounding box center [1303, 602] width 74 height 17
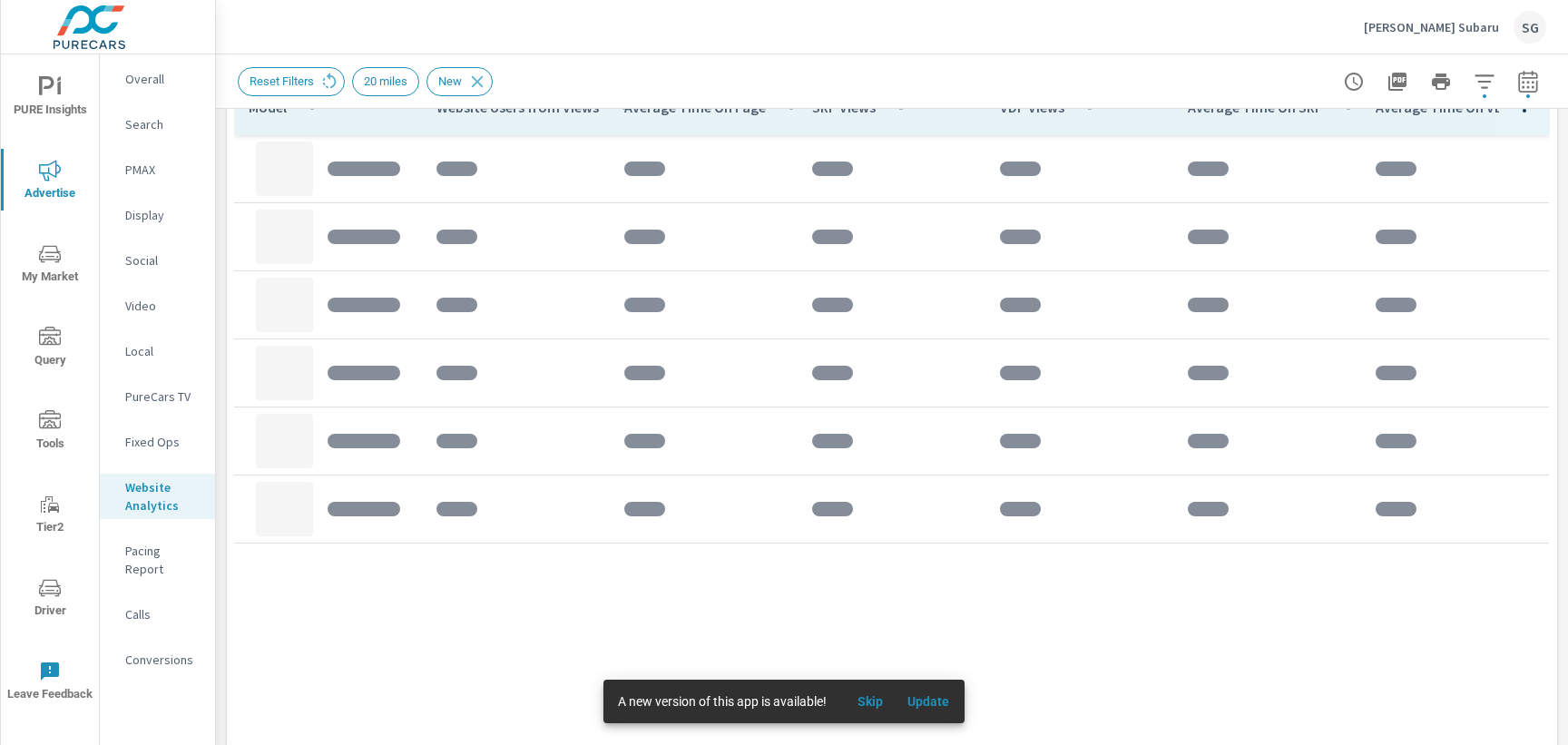
scroll to position [873, 0]
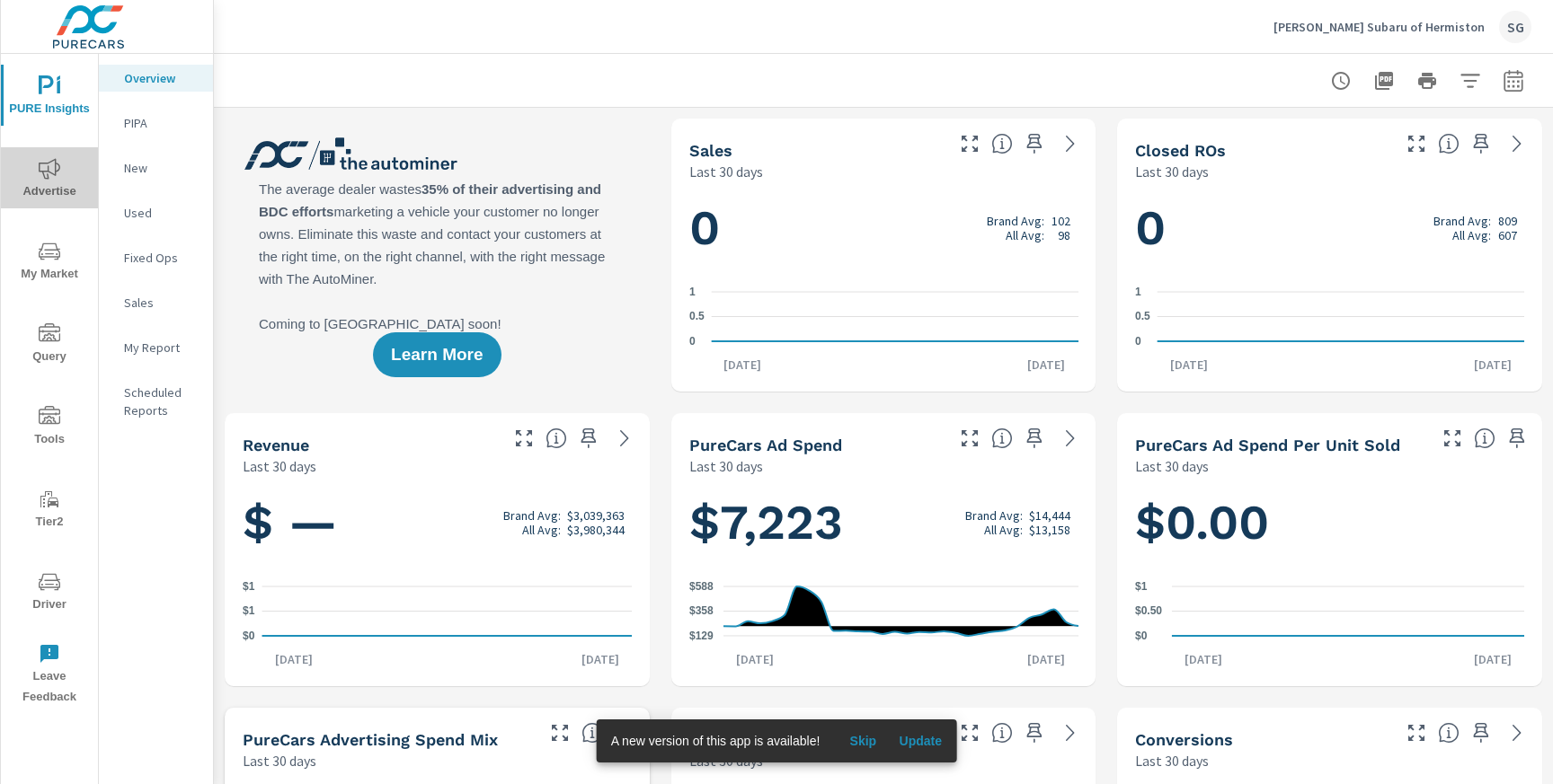
click at [55, 181] on span "Advertise" at bounding box center [50, 180] width 86 height 44
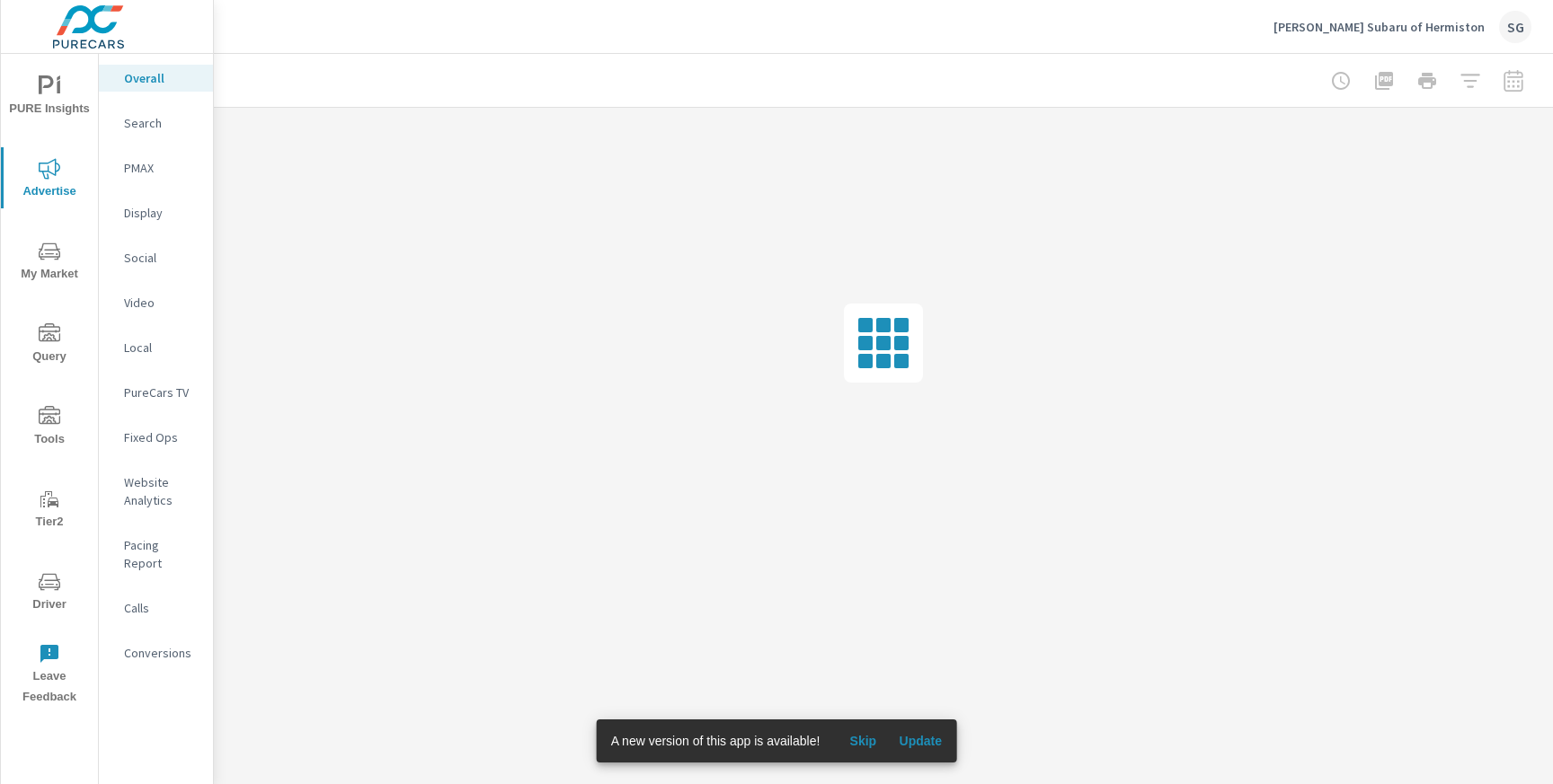
click at [1521, 83] on div at bounding box center [1427, 81] width 208 height 36
click at [1507, 82] on div at bounding box center [1427, 81] width 208 height 36
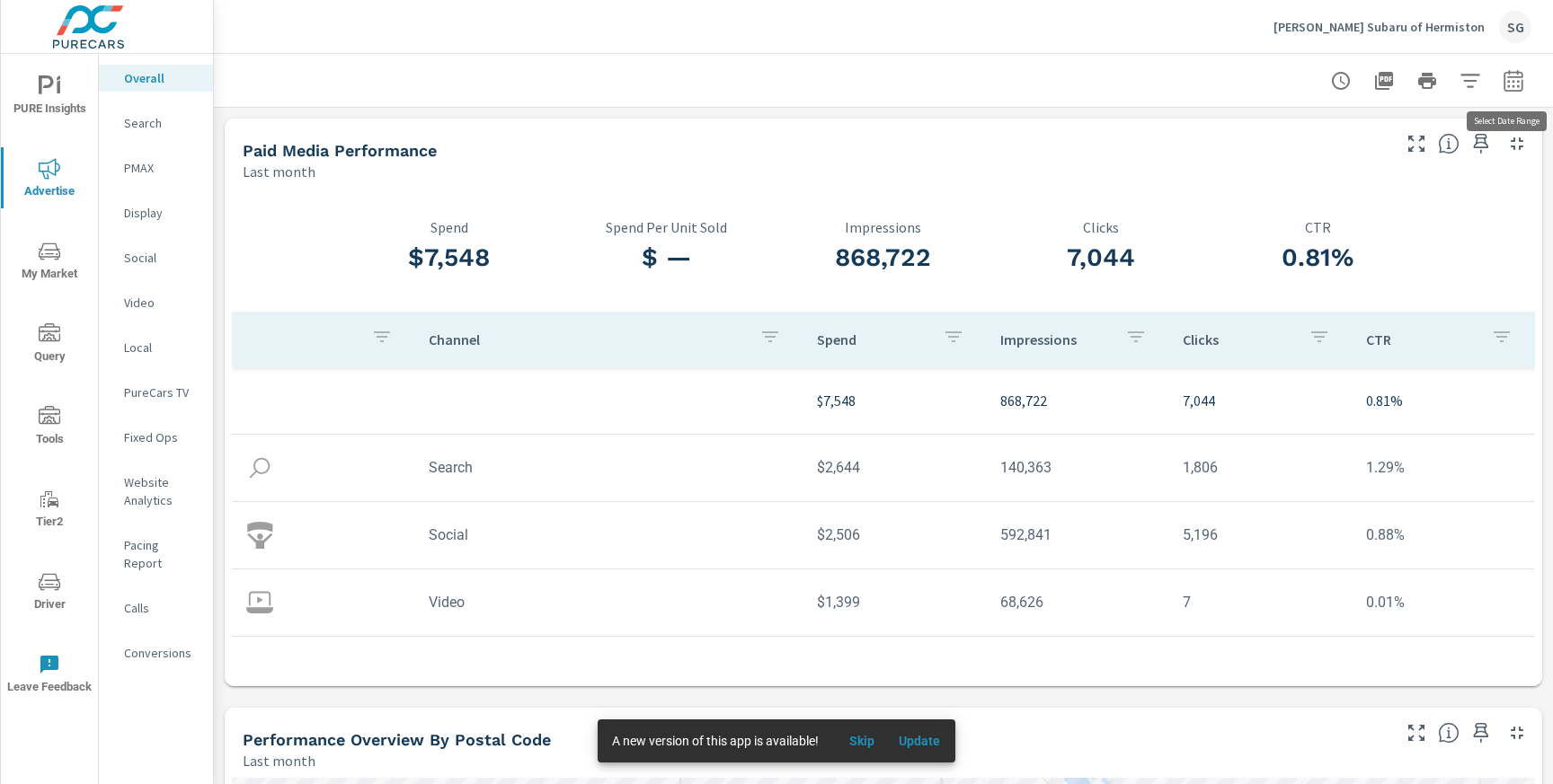
click at [1507, 82] on icon "button" at bounding box center [1513, 80] width 22 height 22
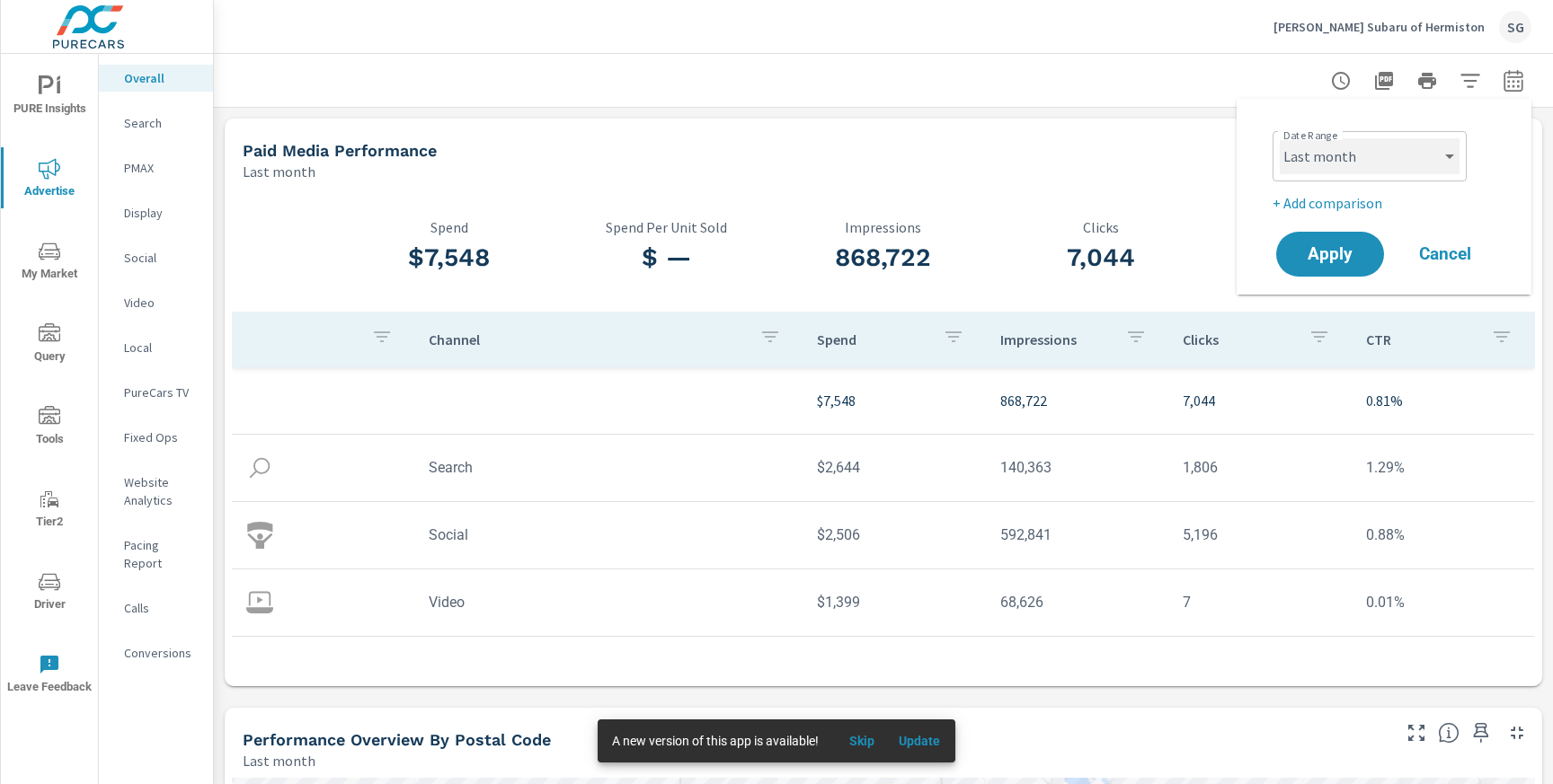
click at [1377, 152] on select "Custom [DATE] Last week Last 7 days Last 14 days Last 30 days Last 45 days Last…" at bounding box center [1370, 157] width 180 height 36
click at [1280, 138] on select "Custom [DATE] Last week Last 7 days Last 14 days Last 30 days Last 45 days Last…" at bounding box center [1370, 157] width 180 height 36
select select "Last 30 days"
click at [1339, 205] on p "+ Add comparison" at bounding box center [1387, 202] width 230 height 22
select select "Previous period"
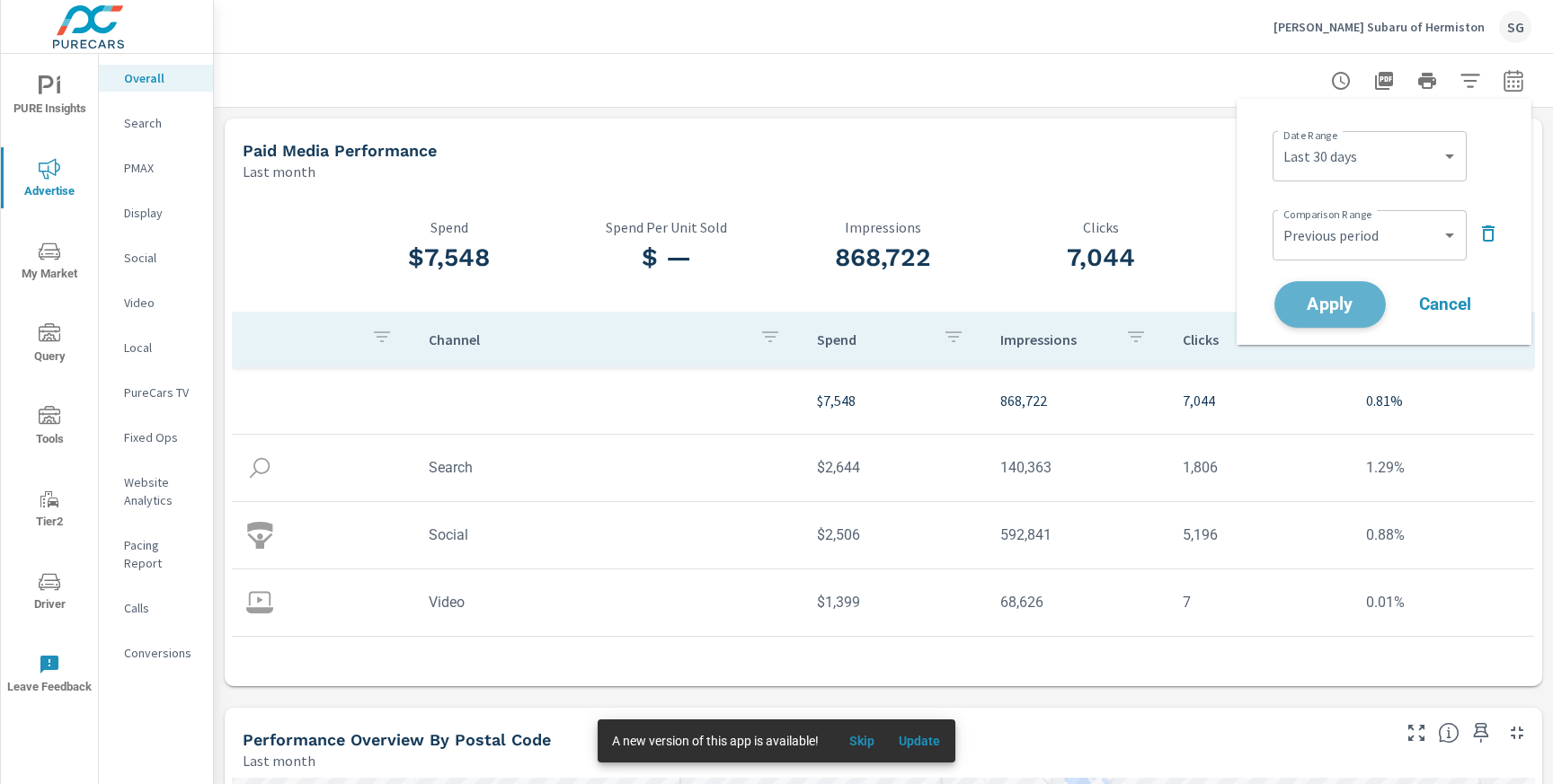
click at [1343, 308] on span "Apply" at bounding box center [1330, 306] width 74 height 17
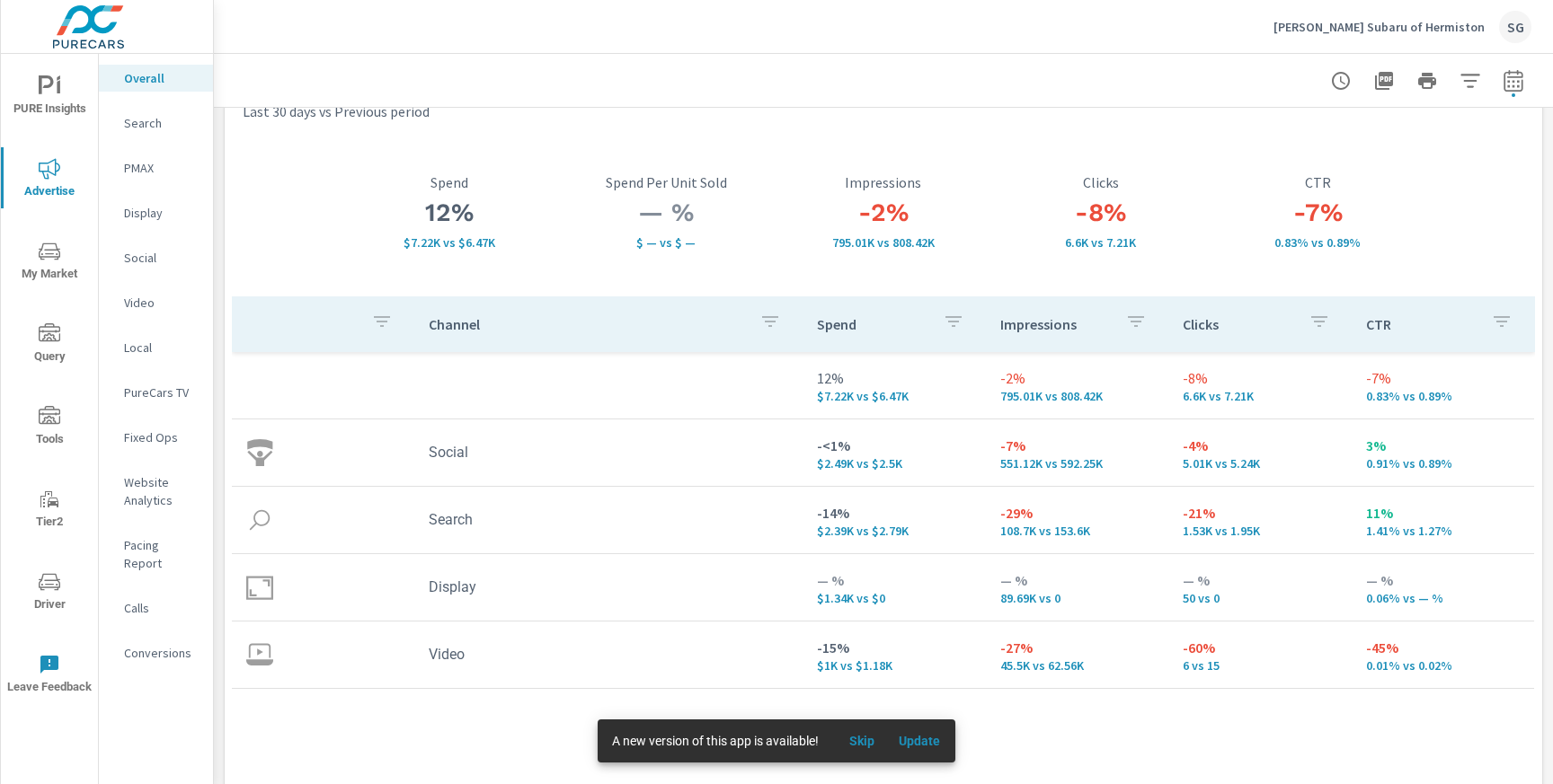
scroll to position [54, 0]
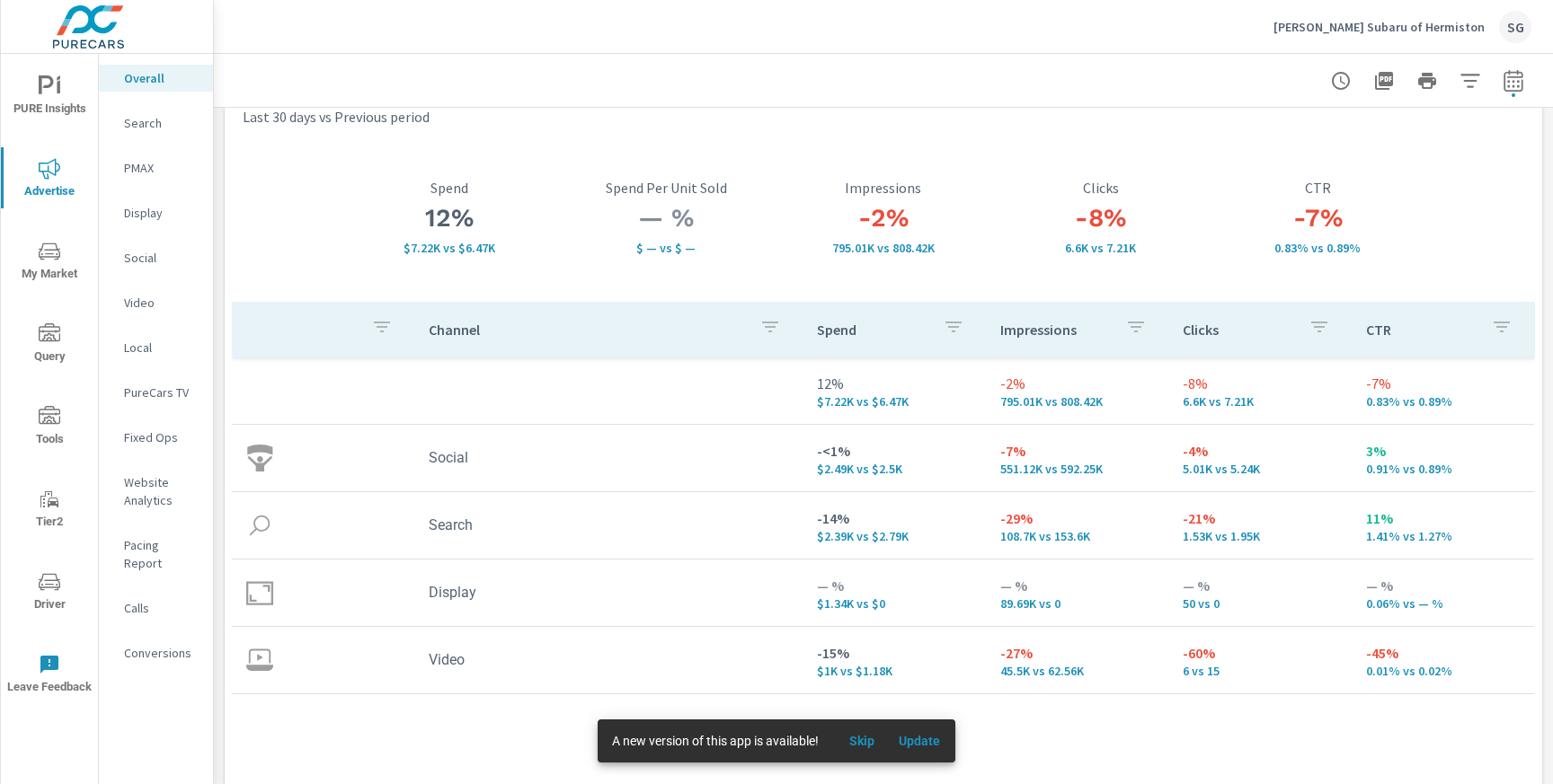
click at [155, 130] on p "Search" at bounding box center [161, 123] width 74 height 18
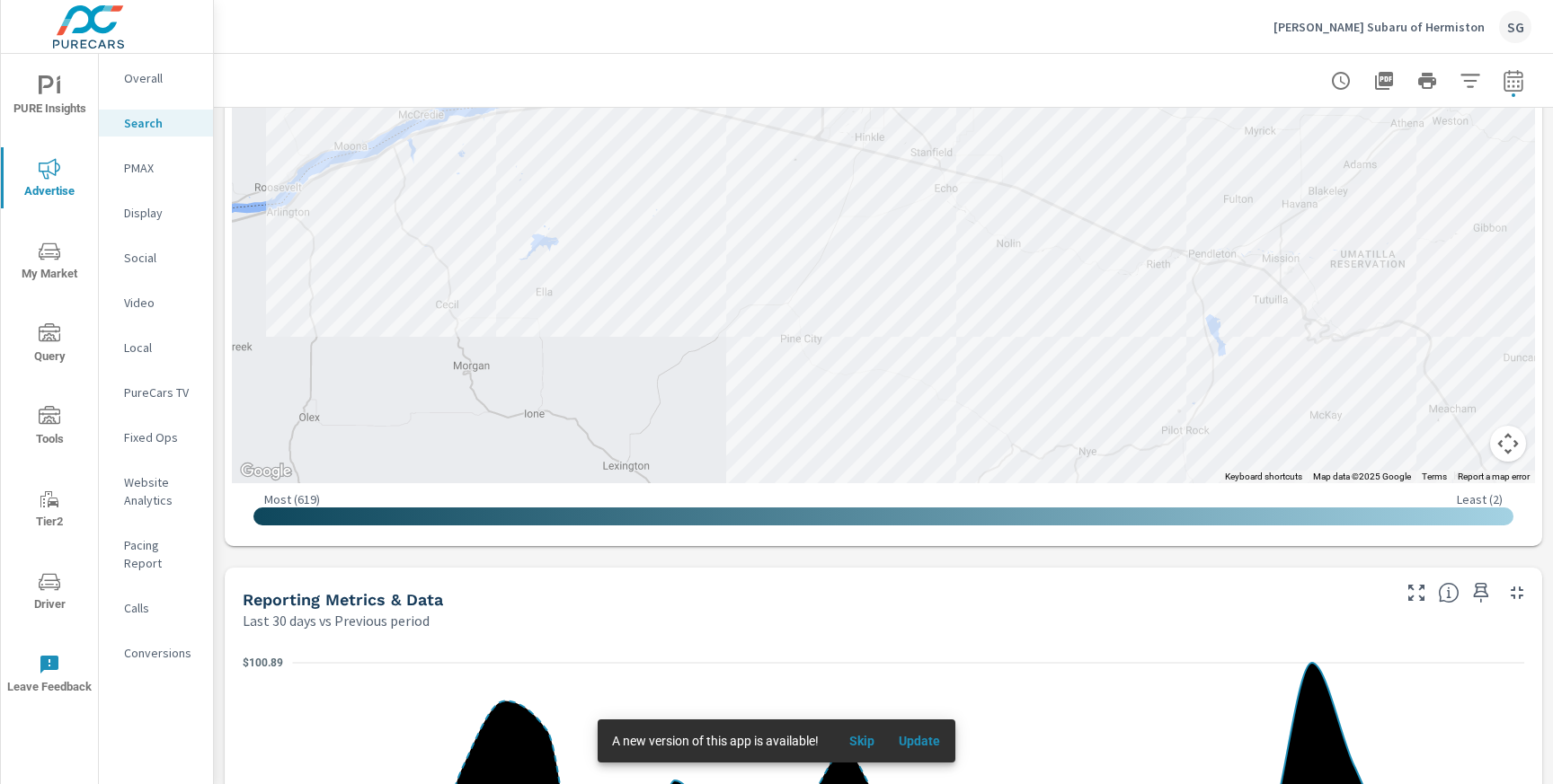
scroll to position [725, 0]
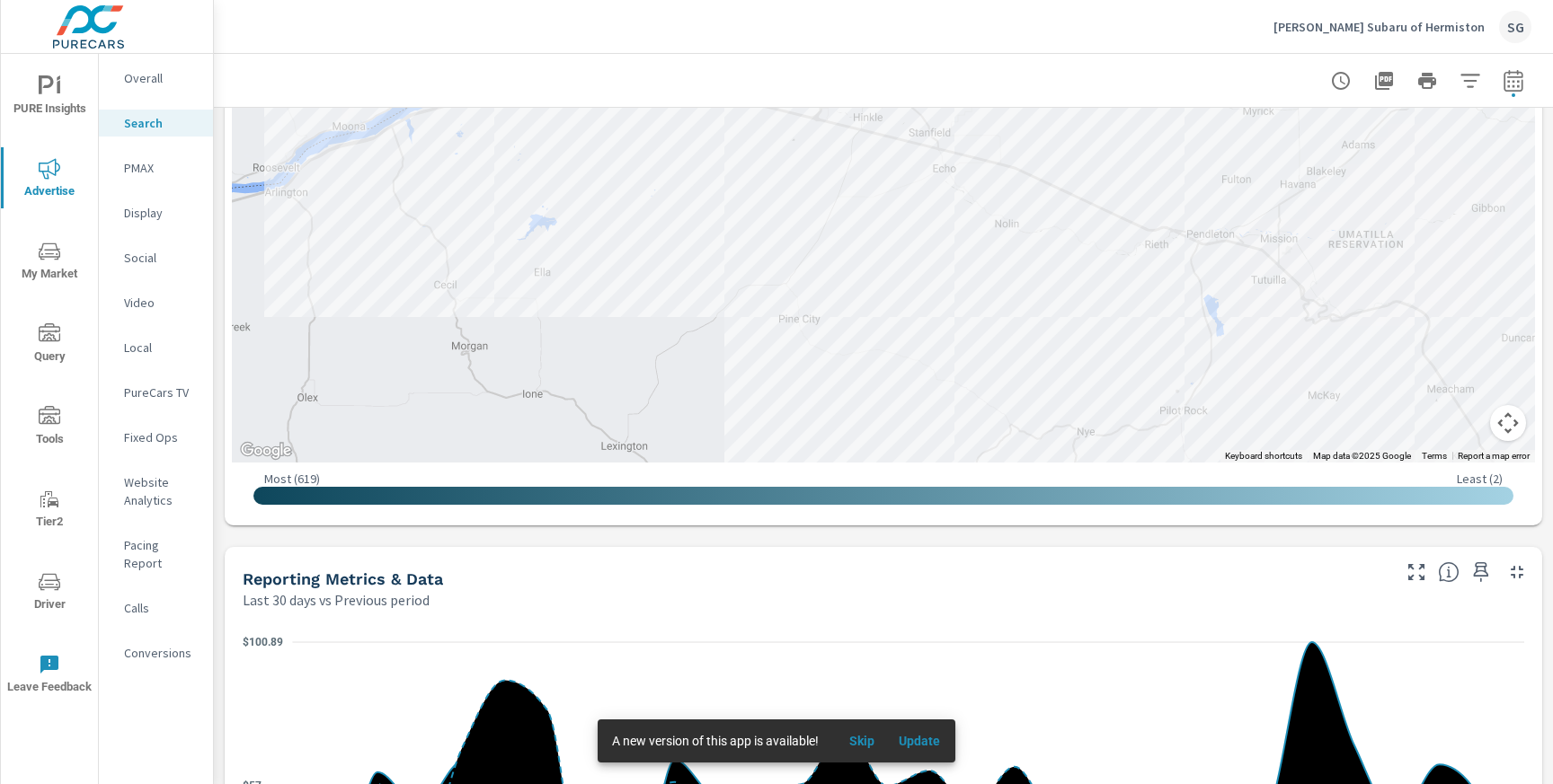
click at [222, 351] on div "Impressions Last 30 days vs Previous period -10% 1.76K vs 1.97K Clicks Last 30 …" at bounding box center [883, 633] width 1339 height 2500
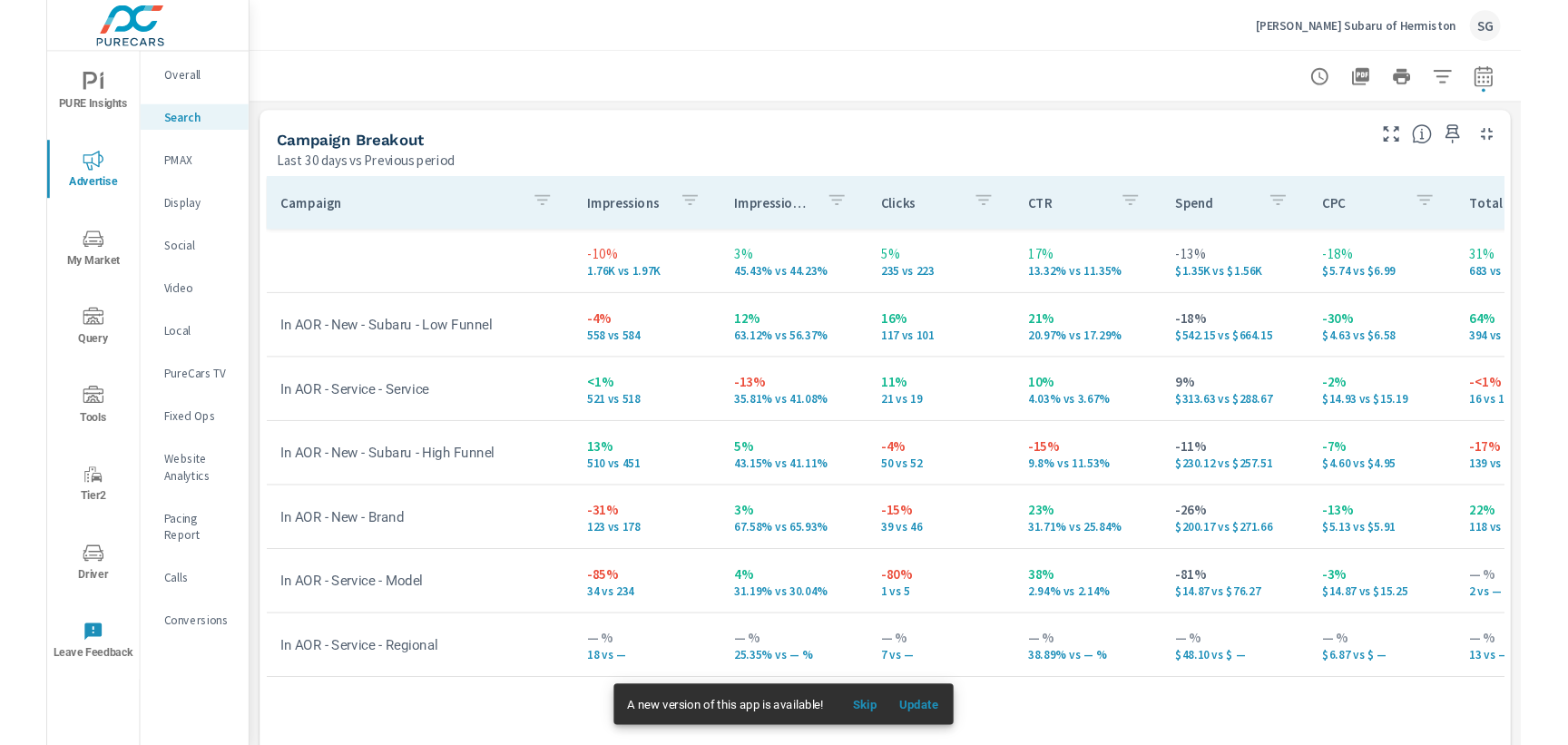
scroll to position [1753, 0]
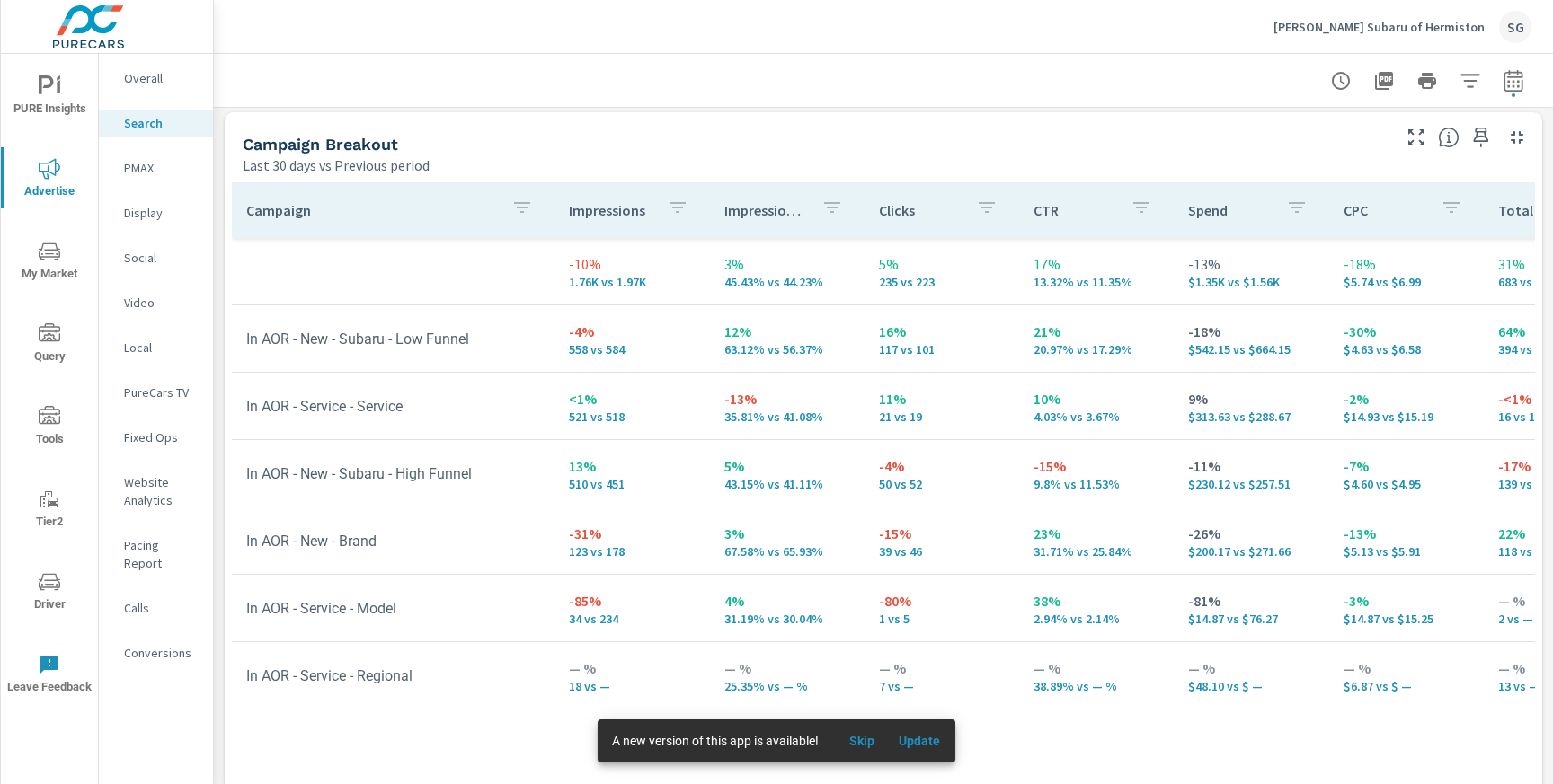
click at [130, 180] on div "PMAX" at bounding box center [157, 168] width 115 height 27
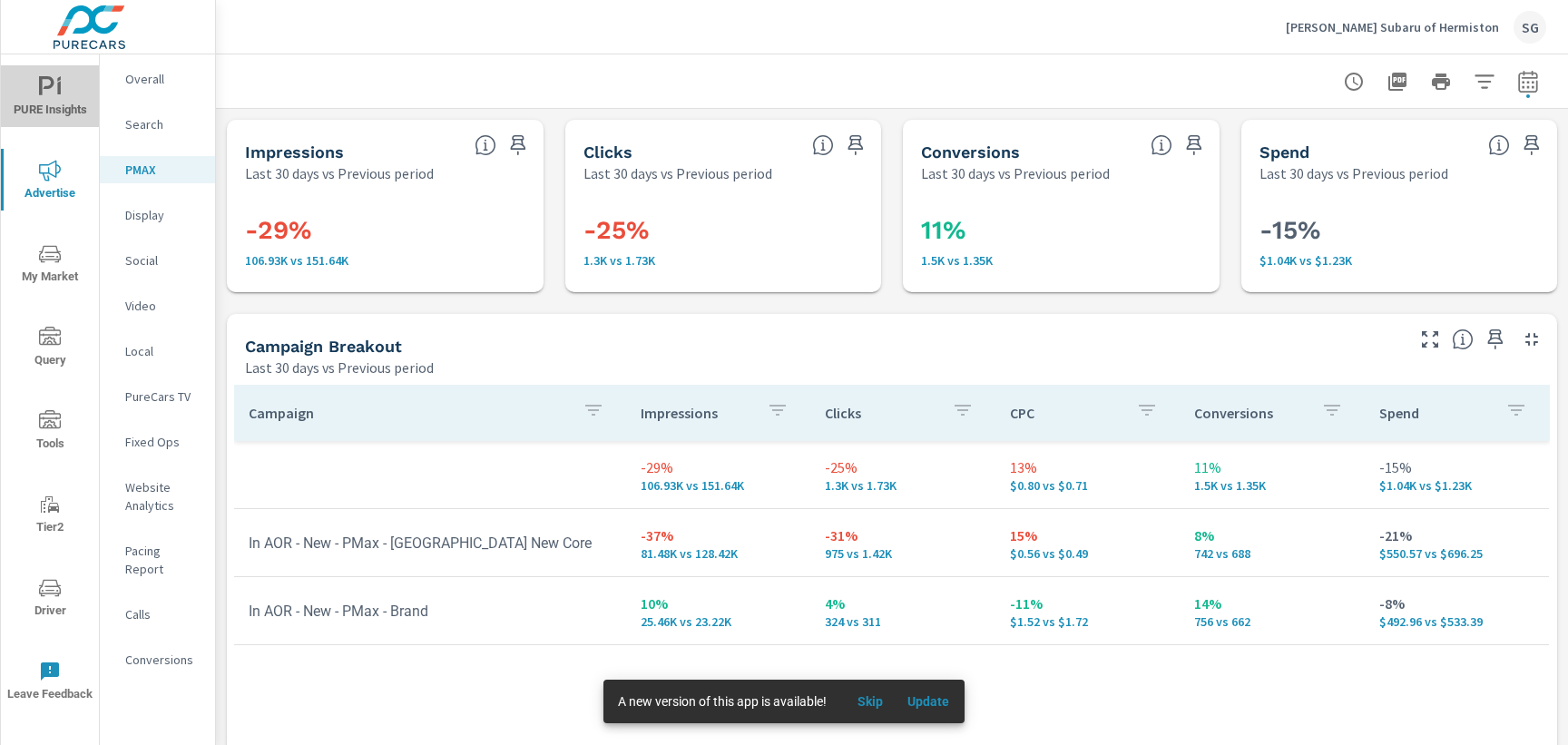
click at [70, 95] on span "PURE Insights" at bounding box center [50, 98] width 87 height 44
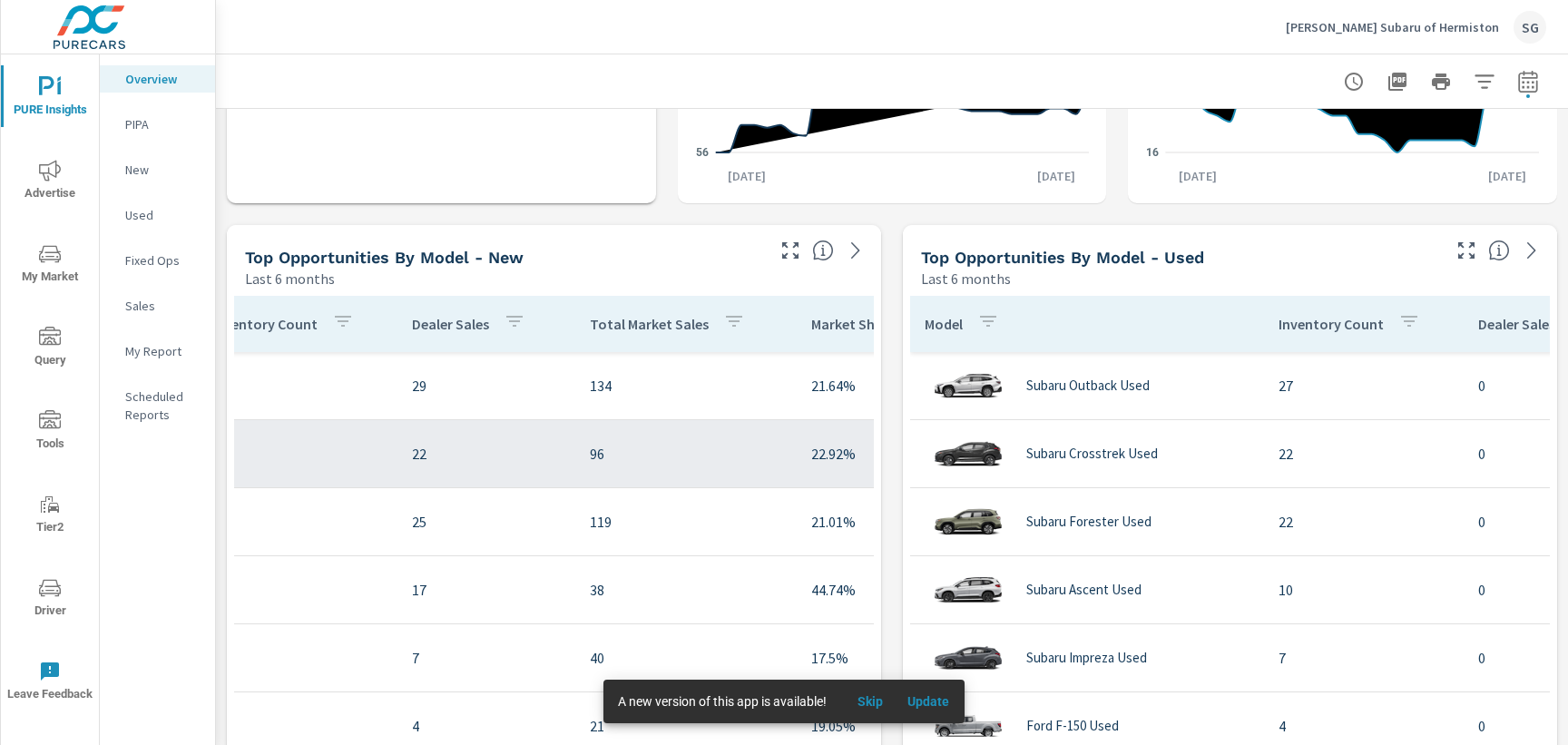
scroll to position [0, 500]
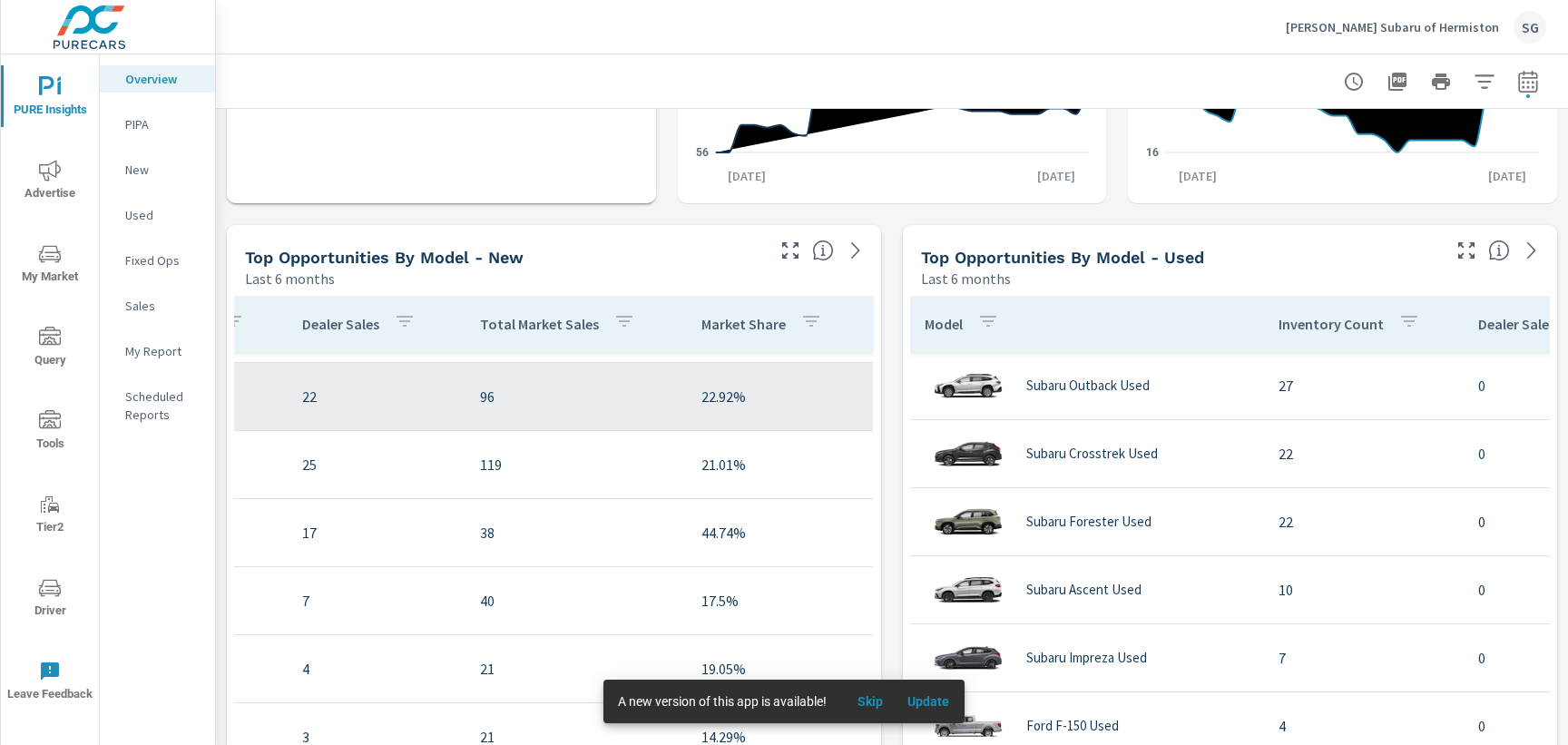
scroll to position [0, 500]
